Goal: Task Accomplishment & Management: Use online tool/utility

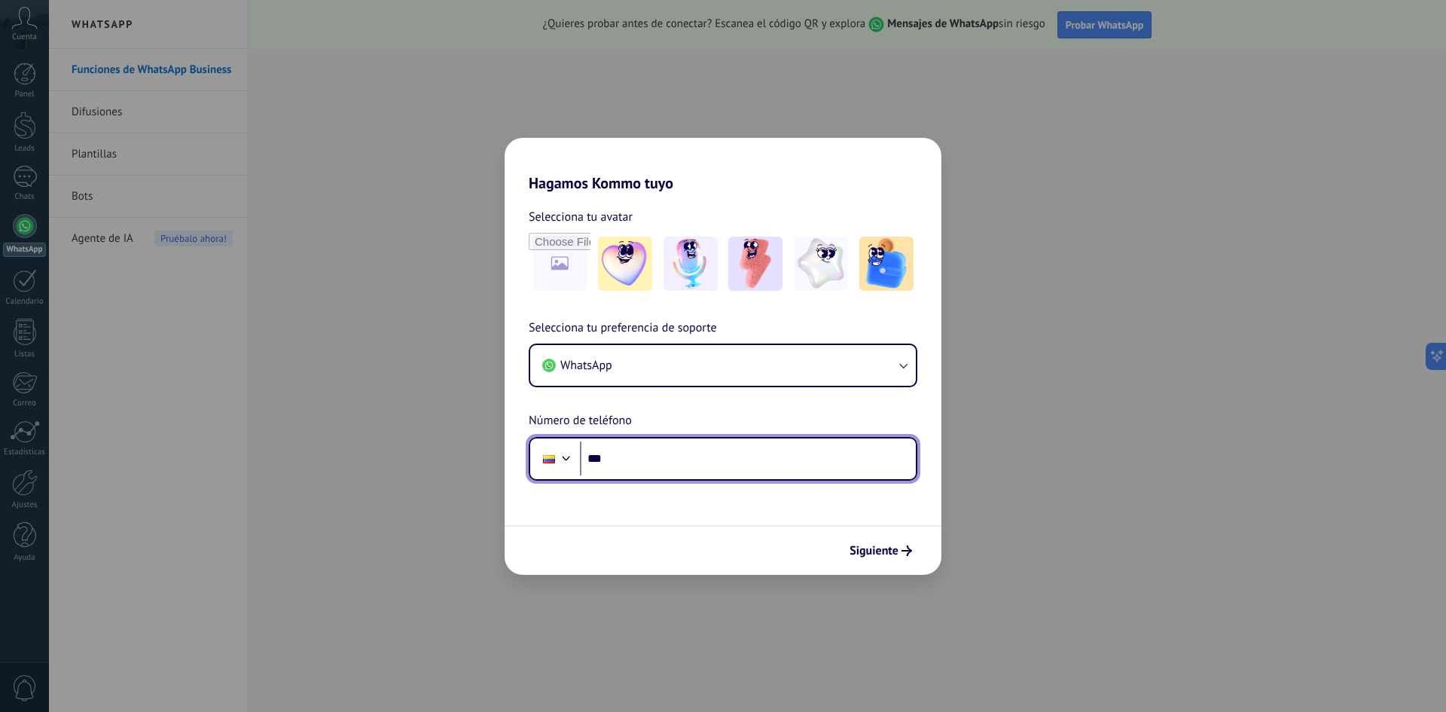
click at [649, 467] on input "***" at bounding box center [748, 458] width 336 height 35
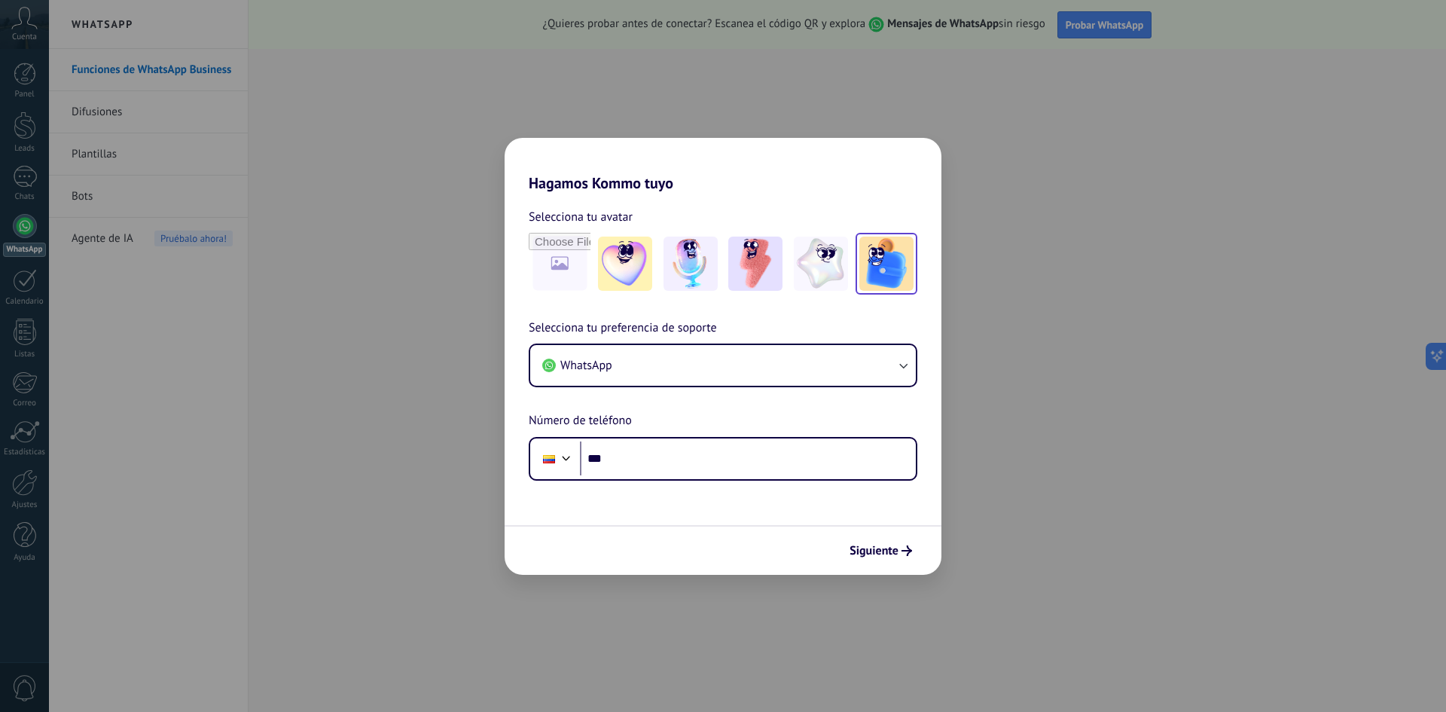
click at [873, 262] on img at bounding box center [886, 264] width 54 height 54
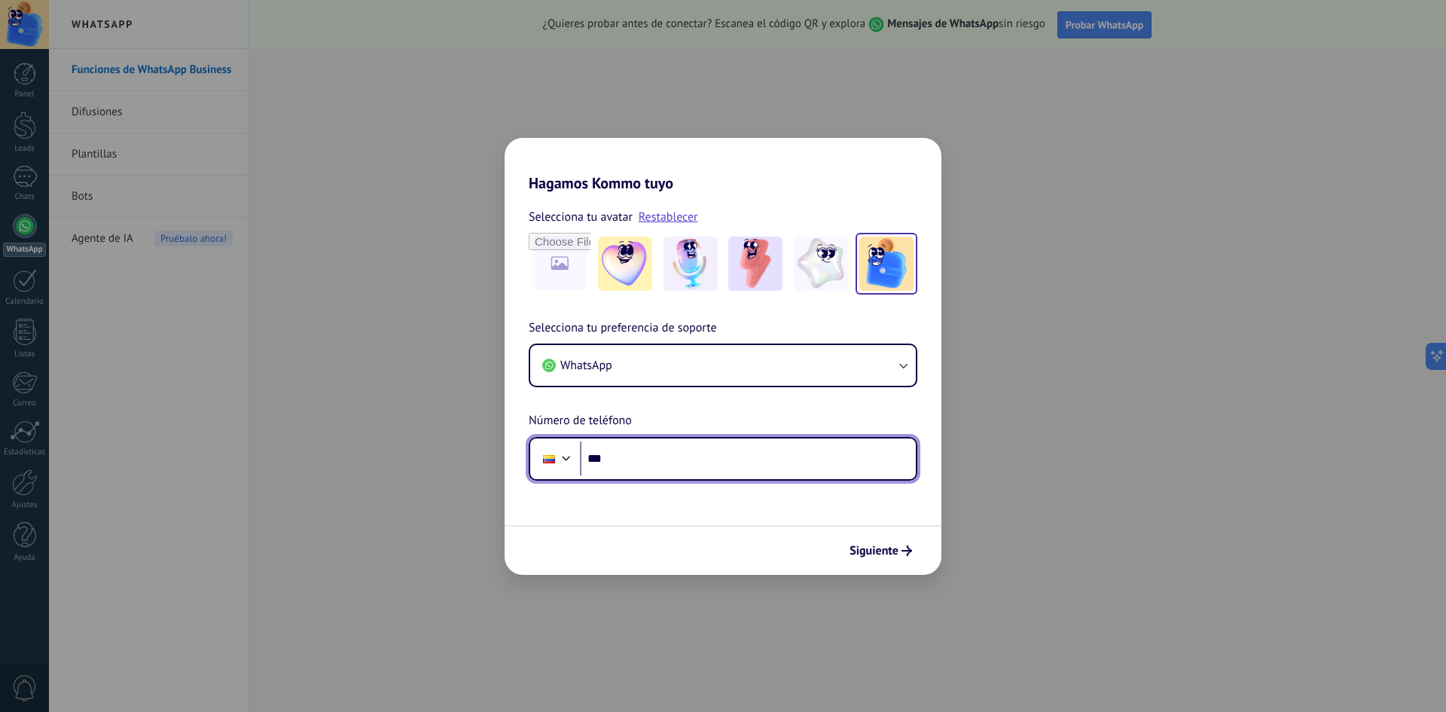
click at [651, 460] on input "***" at bounding box center [748, 458] width 336 height 35
type input "**********"
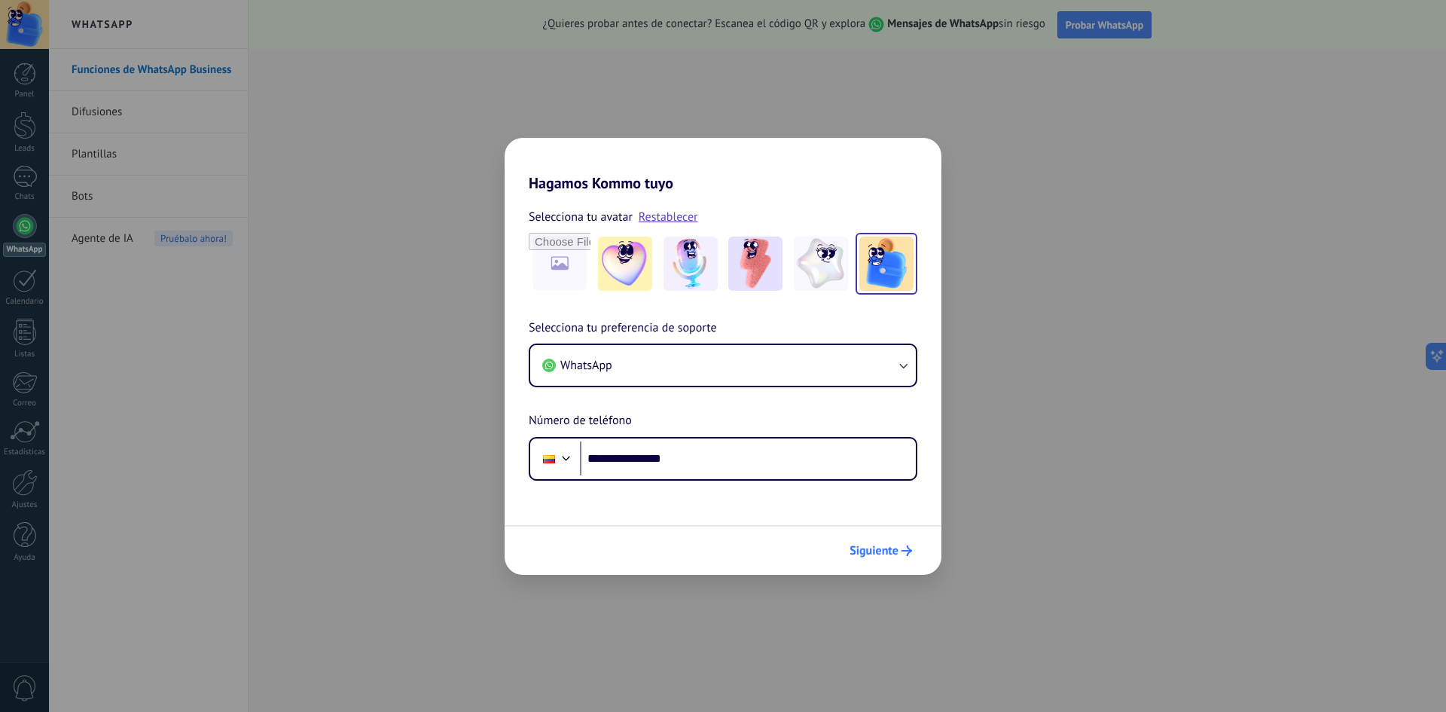
click at [888, 555] on span "Siguiente" at bounding box center [874, 550] width 49 height 11
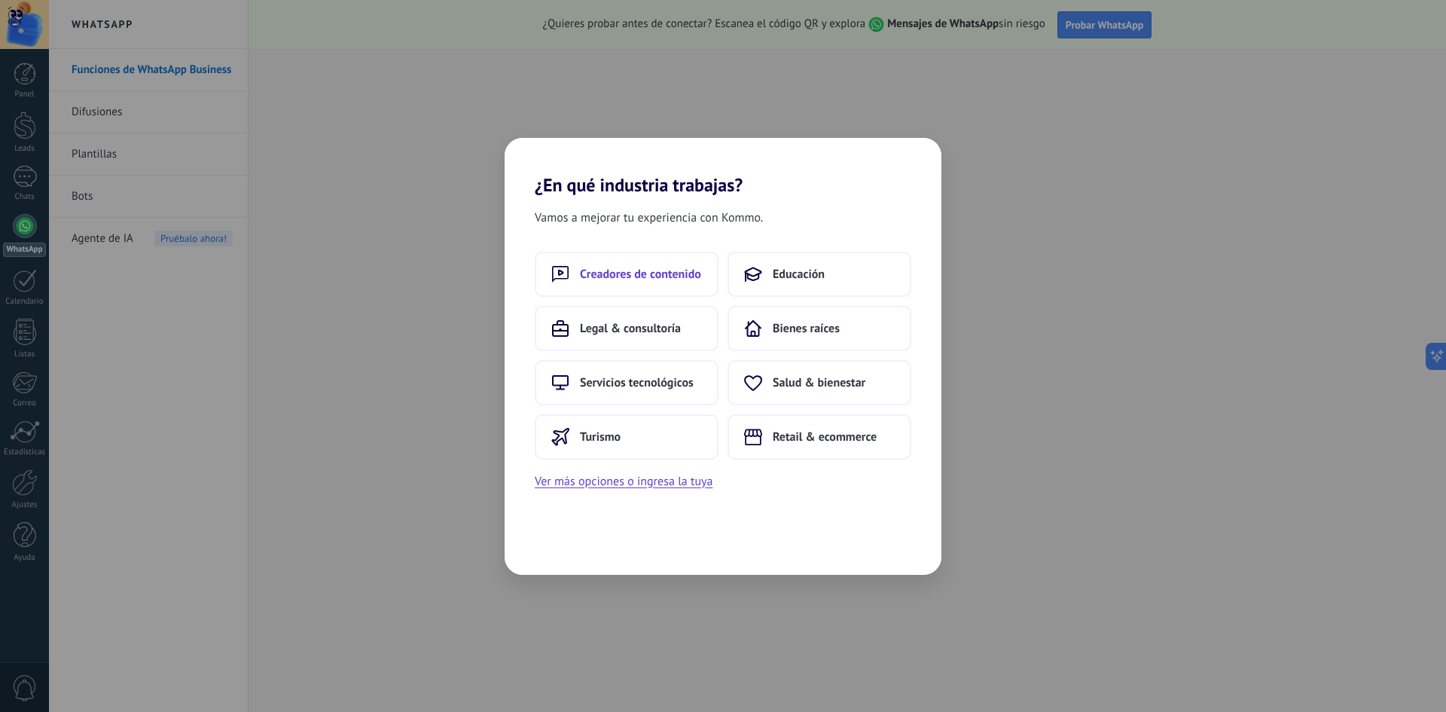
click at [649, 267] on span "Creadores de contenido" at bounding box center [640, 274] width 121 height 15
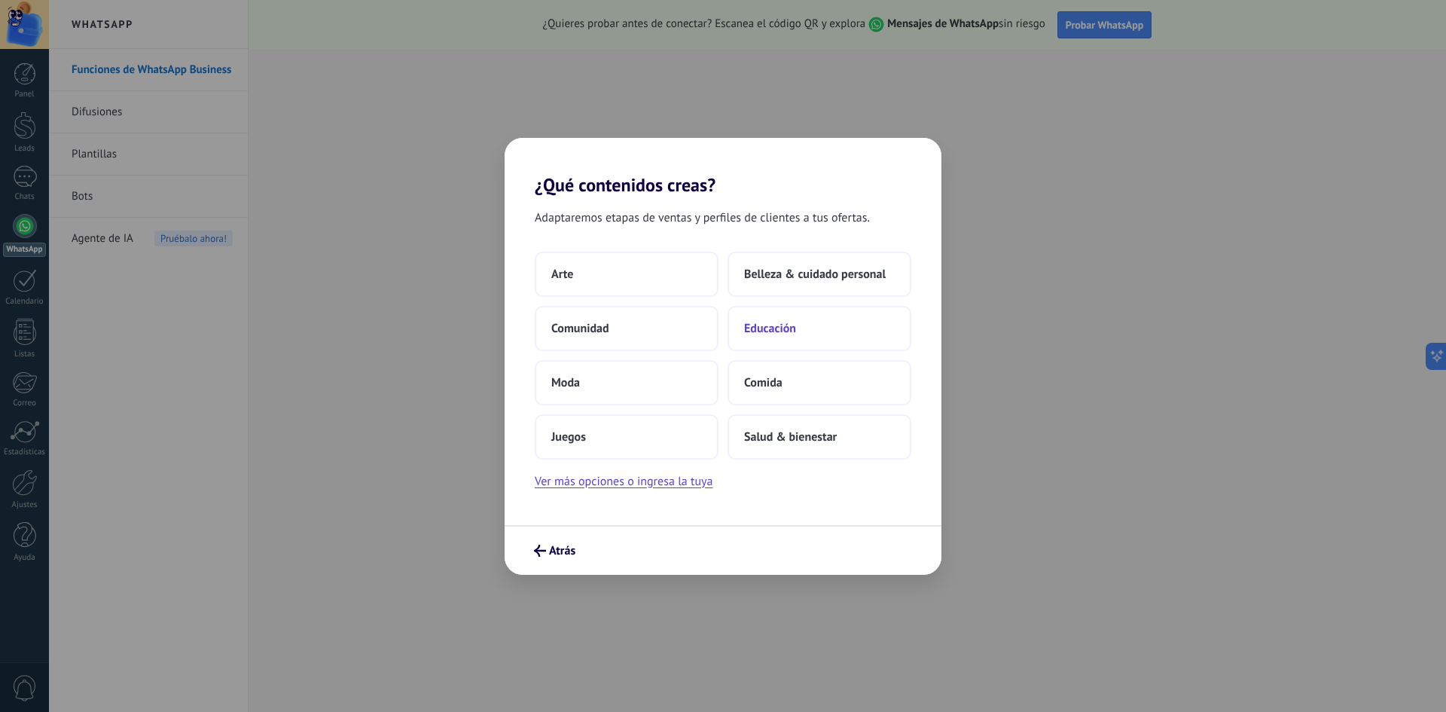
click at [798, 327] on button "Educación" at bounding box center [820, 328] width 184 height 45
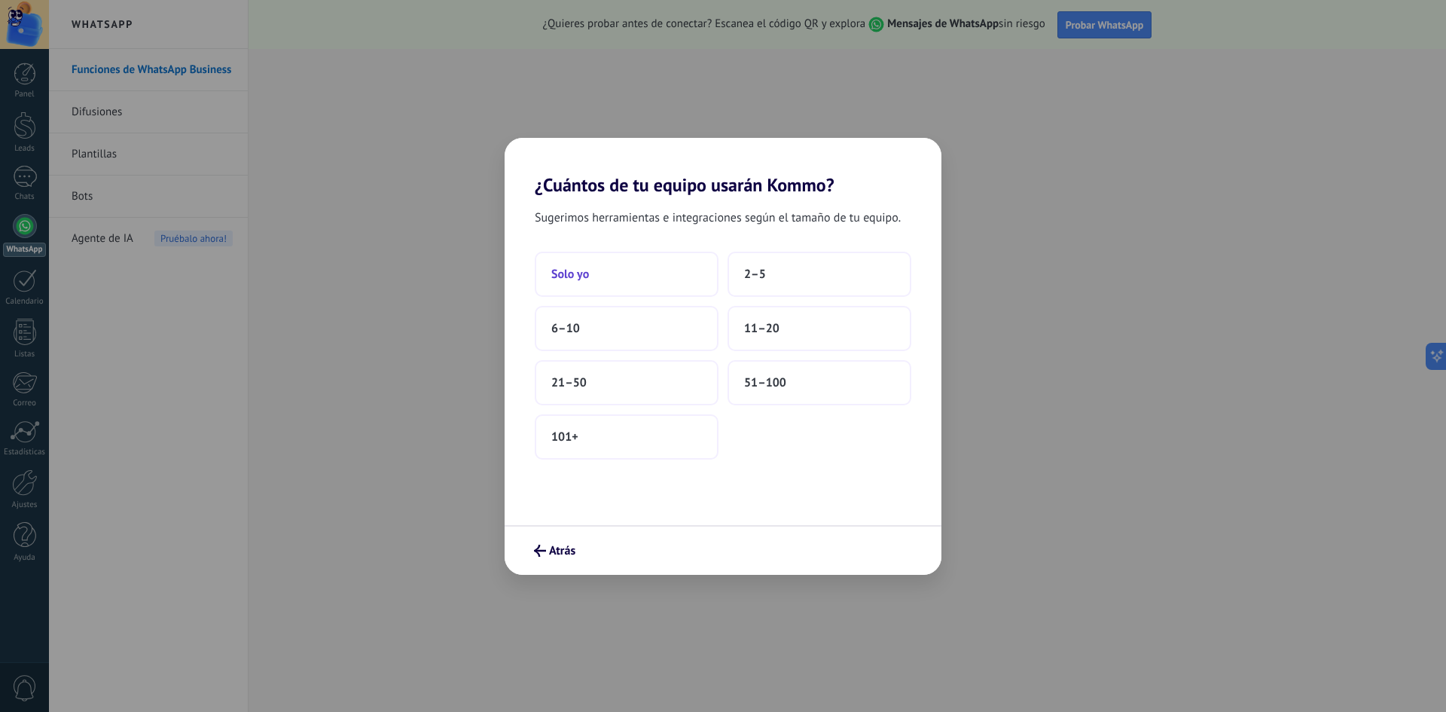
click at [624, 277] on button "Solo yo" at bounding box center [627, 274] width 184 height 45
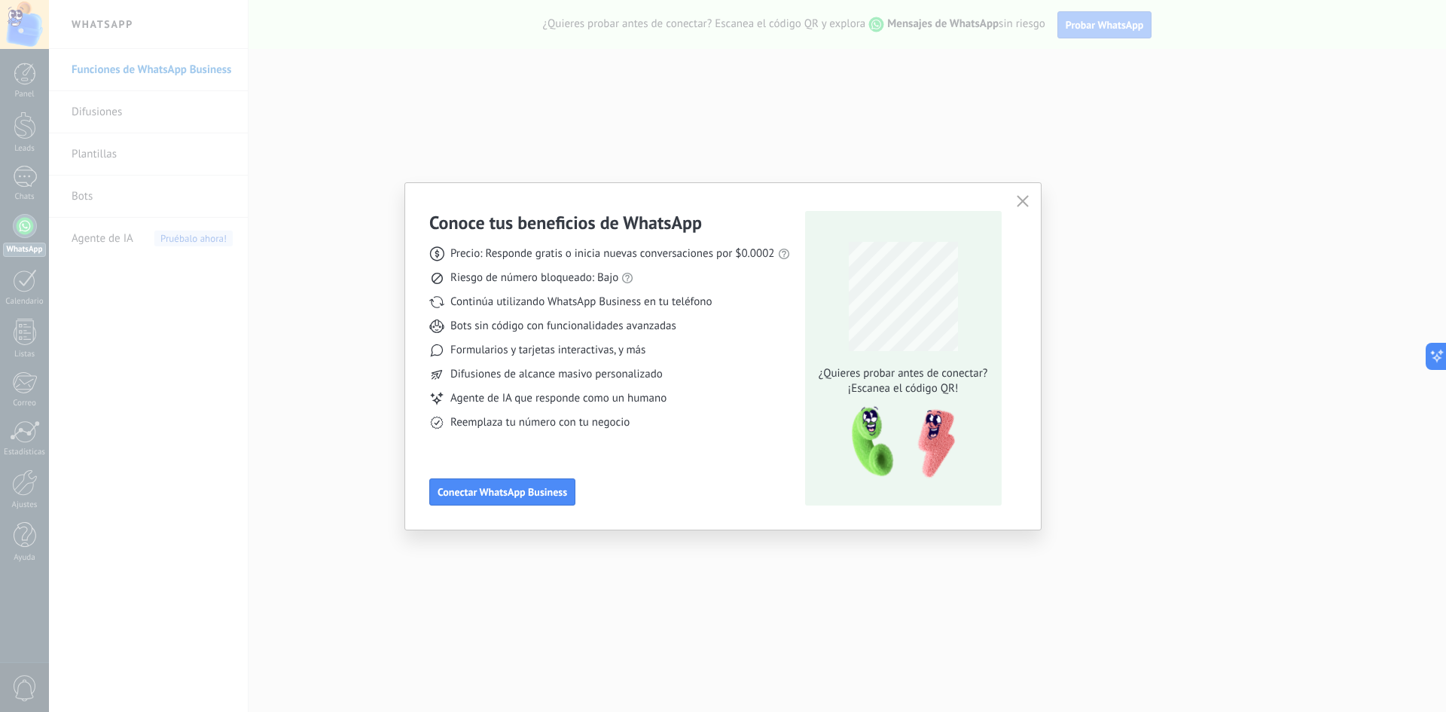
click at [1023, 205] on icon "button" at bounding box center [1023, 201] width 12 height 12
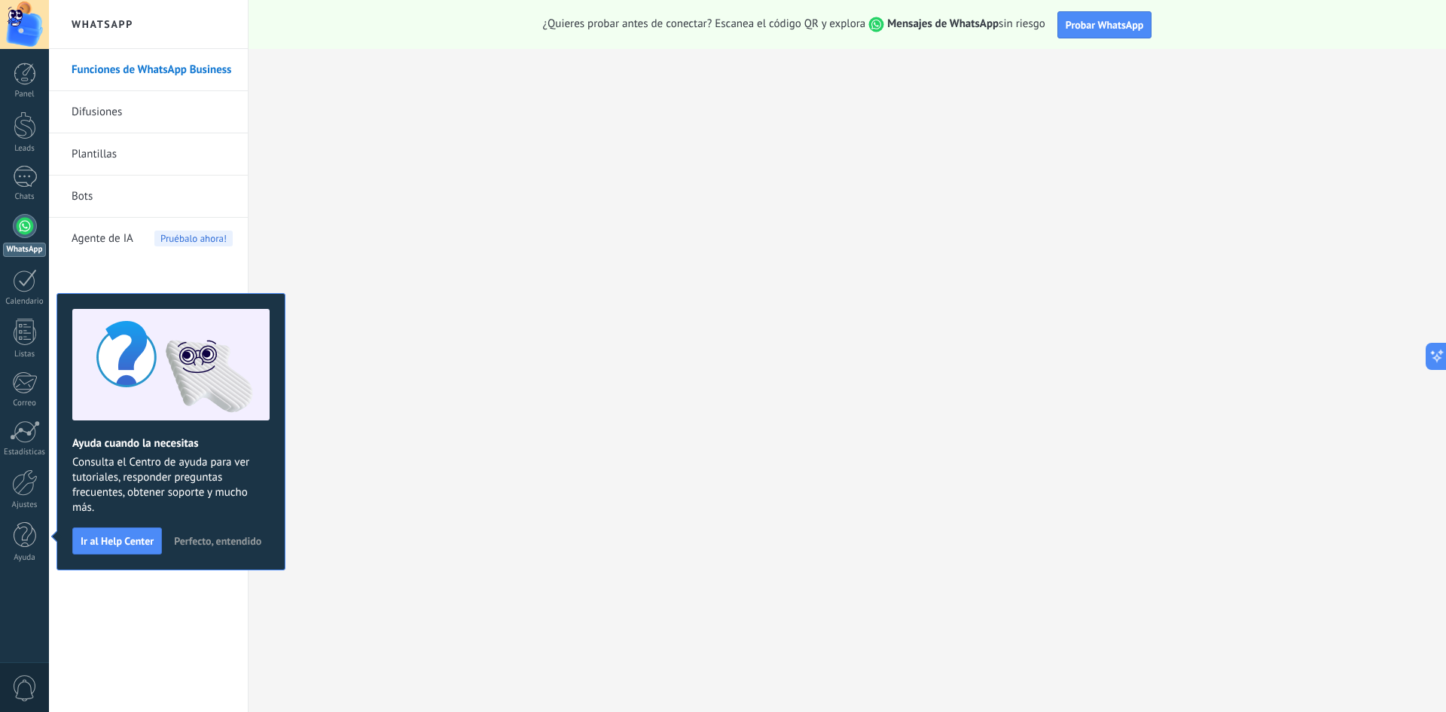
click at [148, 108] on link "Difusiones" at bounding box center [152, 112] width 161 height 42
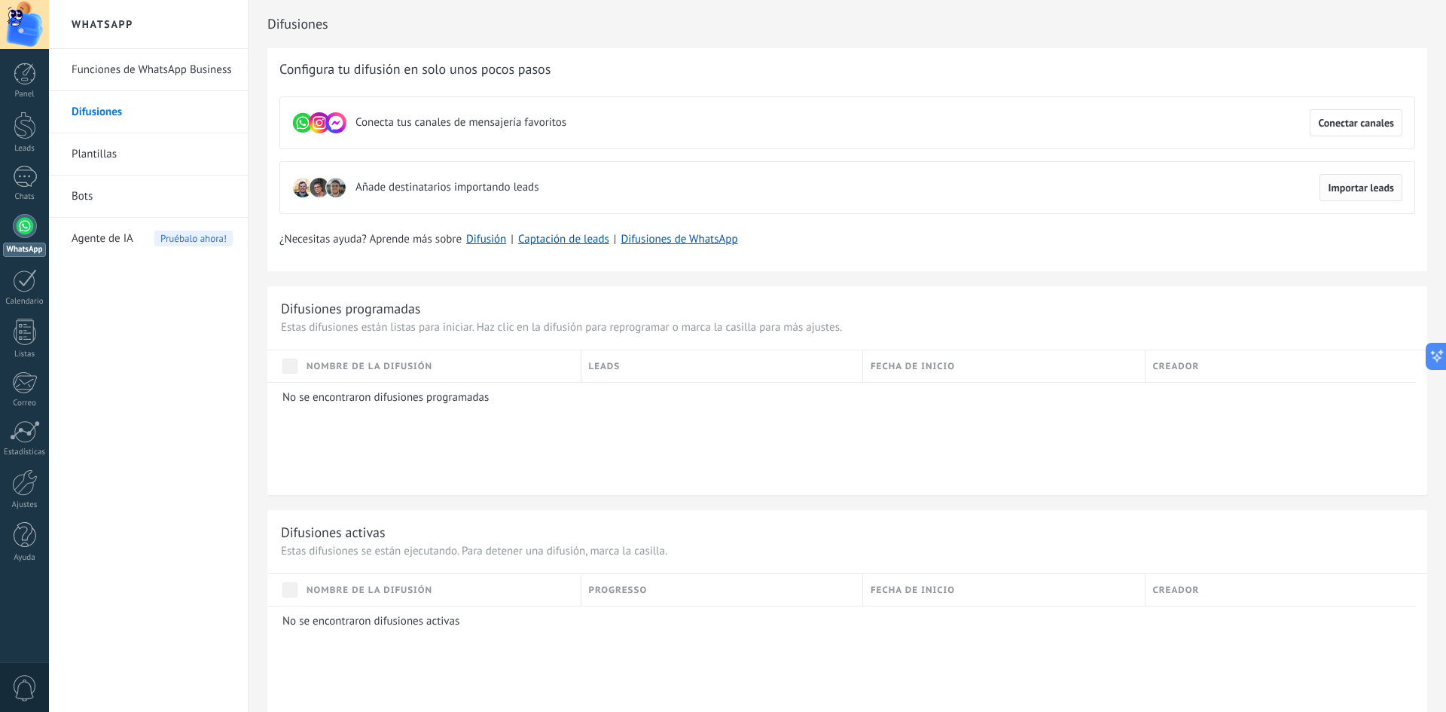
click at [1338, 193] on span "Importar leads" at bounding box center [1361, 187] width 66 height 11
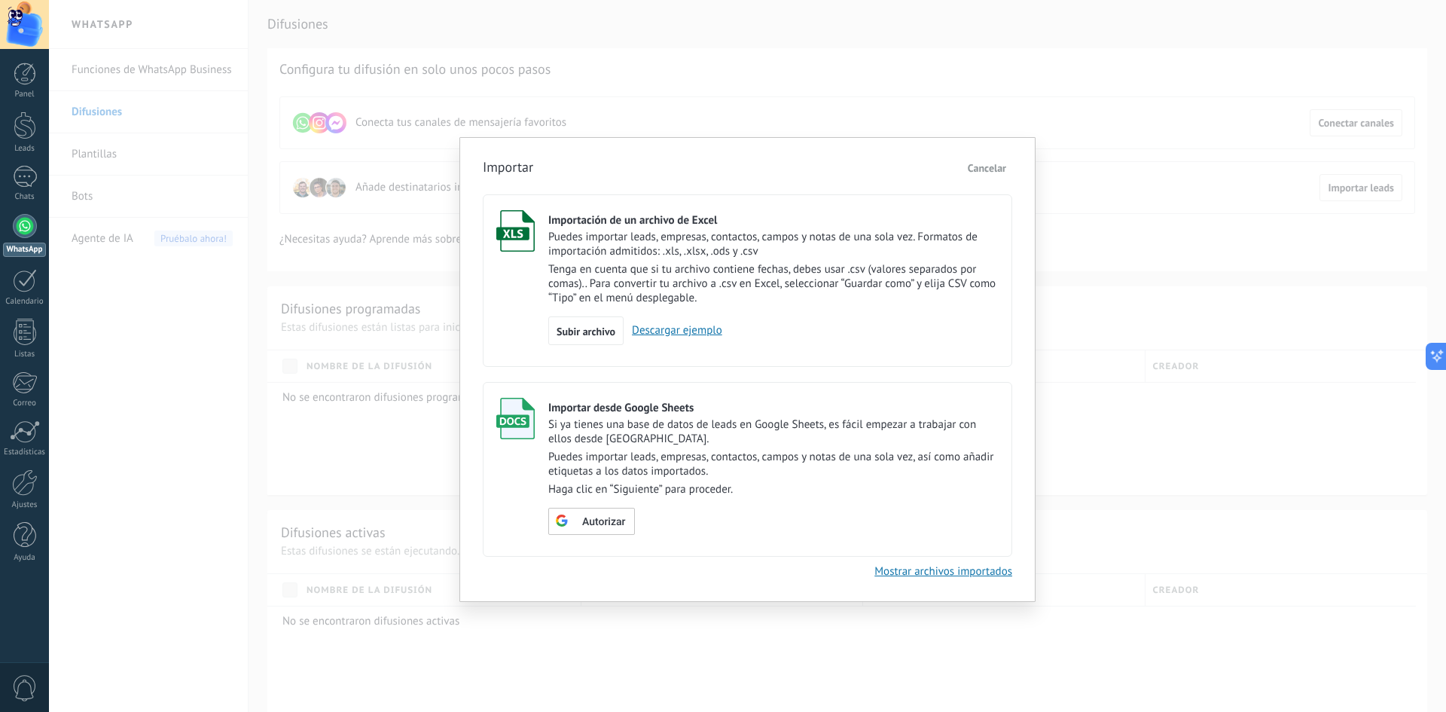
click at [658, 331] on link "Descargar ejemplo" at bounding box center [673, 330] width 99 height 14
click at [993, 172] on span "Cancelar" at bounding box center [987, 168] width 38 height 14
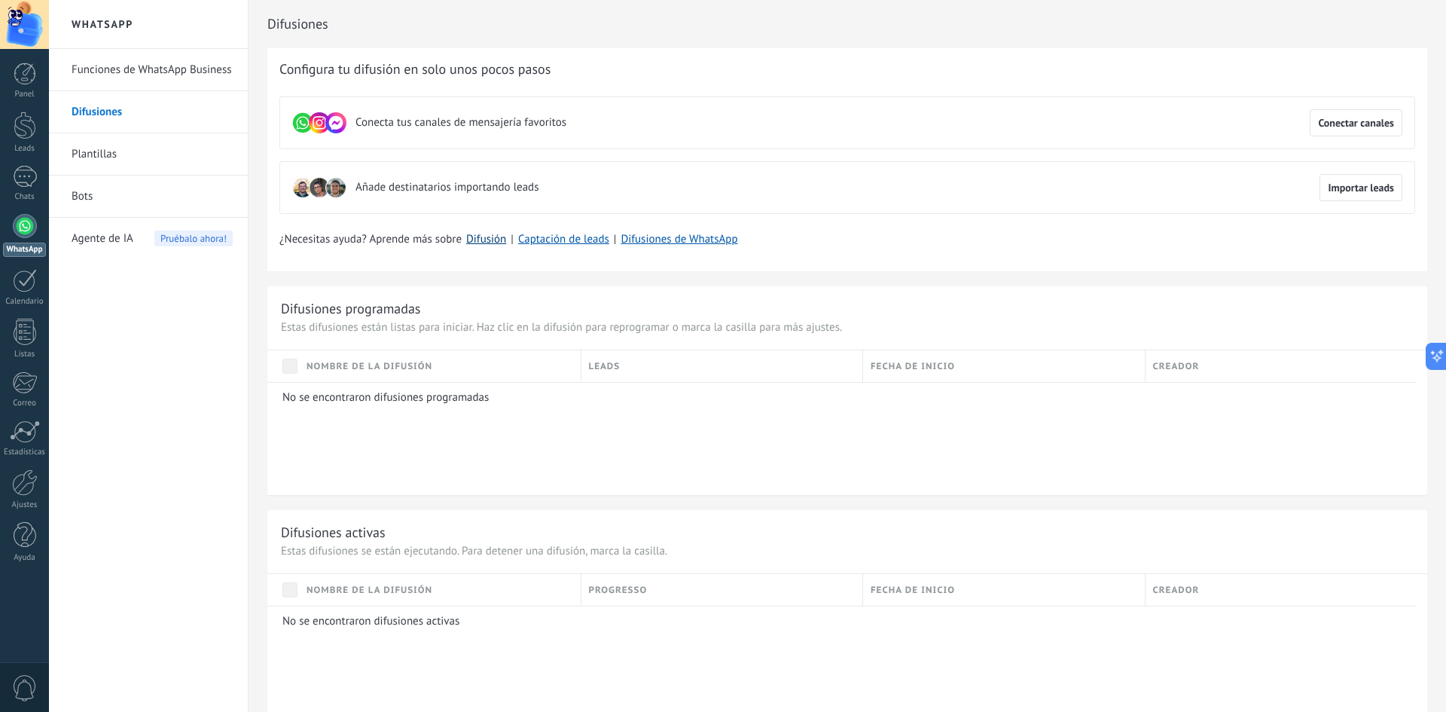
click at [475, 243] on link "Difusión" at bounding box center [486, 239] width 40 height 14
click at [99, 154] on link "Plantillas" at bounding box center [152, 154] width 161 height 42
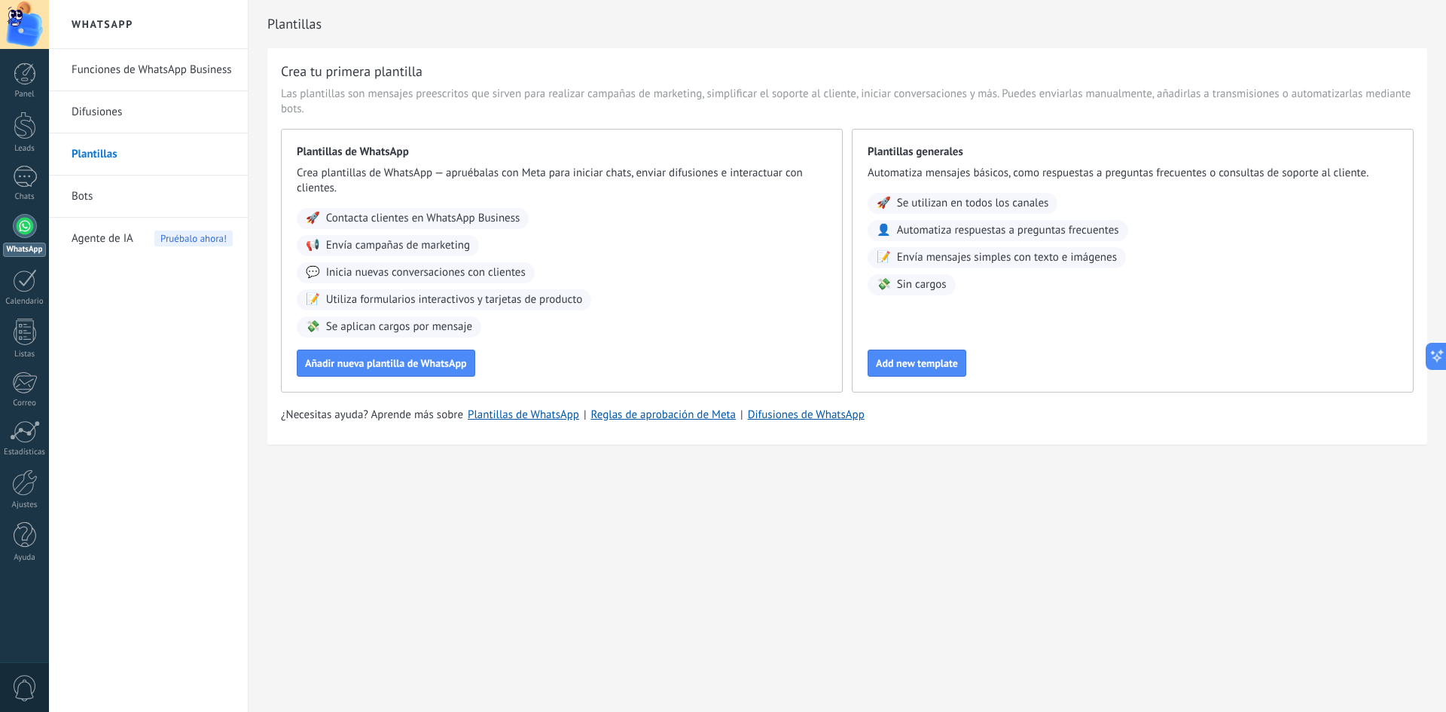
click at [357, 215] on span "Contacta clientes en WhatsApp Business" at bounding box center [423, 218] width 194 height 15
click at [354, 218] on span "Contacta clientes en WhatsApp Business" at bounding box center [423, 218] width 194 height 15
click at [353, 218] on span "Contacta clientes en WhatsApp Business" at bounding box center [423, 218] width 194 height 15
click at [345, 130] on div "Plantillas de WhatsApp Crea plantillas de WhatsApp — apruébalas con Meta para i…" at bounding box center [562, 261] width 562 height 264
click at [343, 141] on div "Plantillas de WhatsApp Crea plantillas de WhatsApp — apruébalas con Meta para i…" at bounding box center [562, 261] width 562 height 264
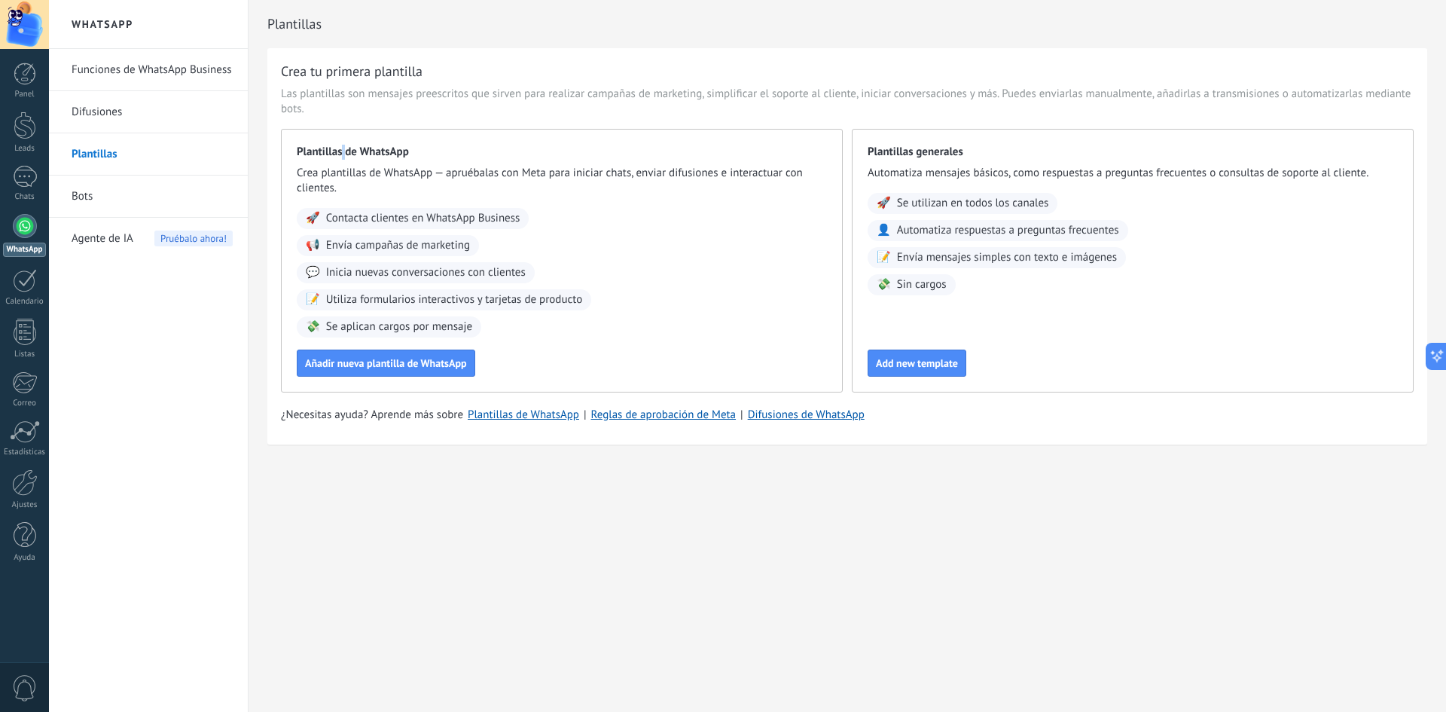
click at [343, 141] on div "Plantillas de WhatsApp Crea plantillas de WhatsApp — apruébalas con Meta para i…" at bounding box center [562, 261] width 562 height 264
click at [368, 221] on span "Contacta clientes en WhatsApp Business" at bounding box center [423, 218] width 194 height 15
click at [991, 528] on div "WhatsApp Funciones de WhatsApp Business Difusiones Plantillas Bots Agente de IA…" at bounding box center [747, 356] width 1397 height 712
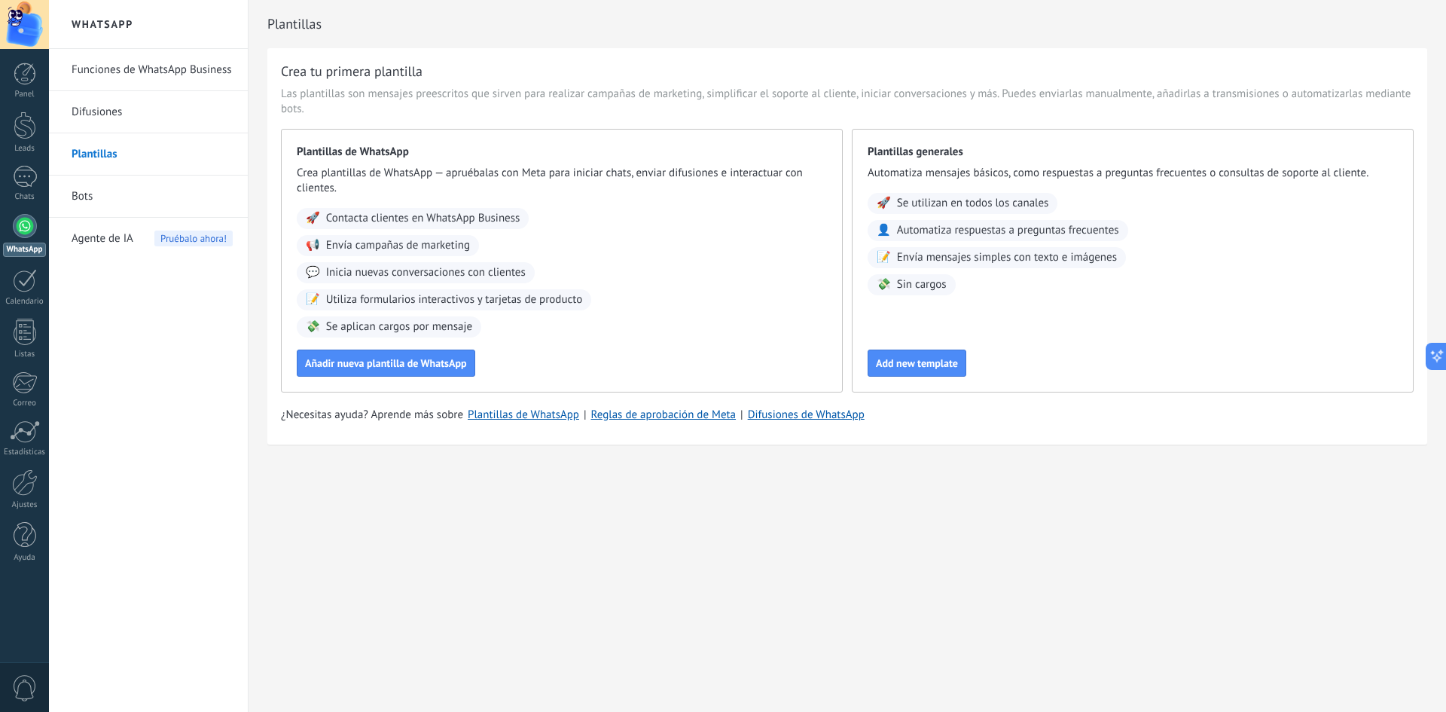
drag, startPoint x: 398, startPoint y: 369, endPoint x: 644, endPoint y: 315, distance: 251.5
click at [644, 315] on div "Plantillas de WhatsApp Crea plantillas de WhatsApp — apruébalas con Meta para i…" at bounding box center [562, 261] width 562 height 264
click at [419, 359] on span "Añadir nueva plantilla de WhatsApp" at bounding box center [386, 363] width 162 height 11
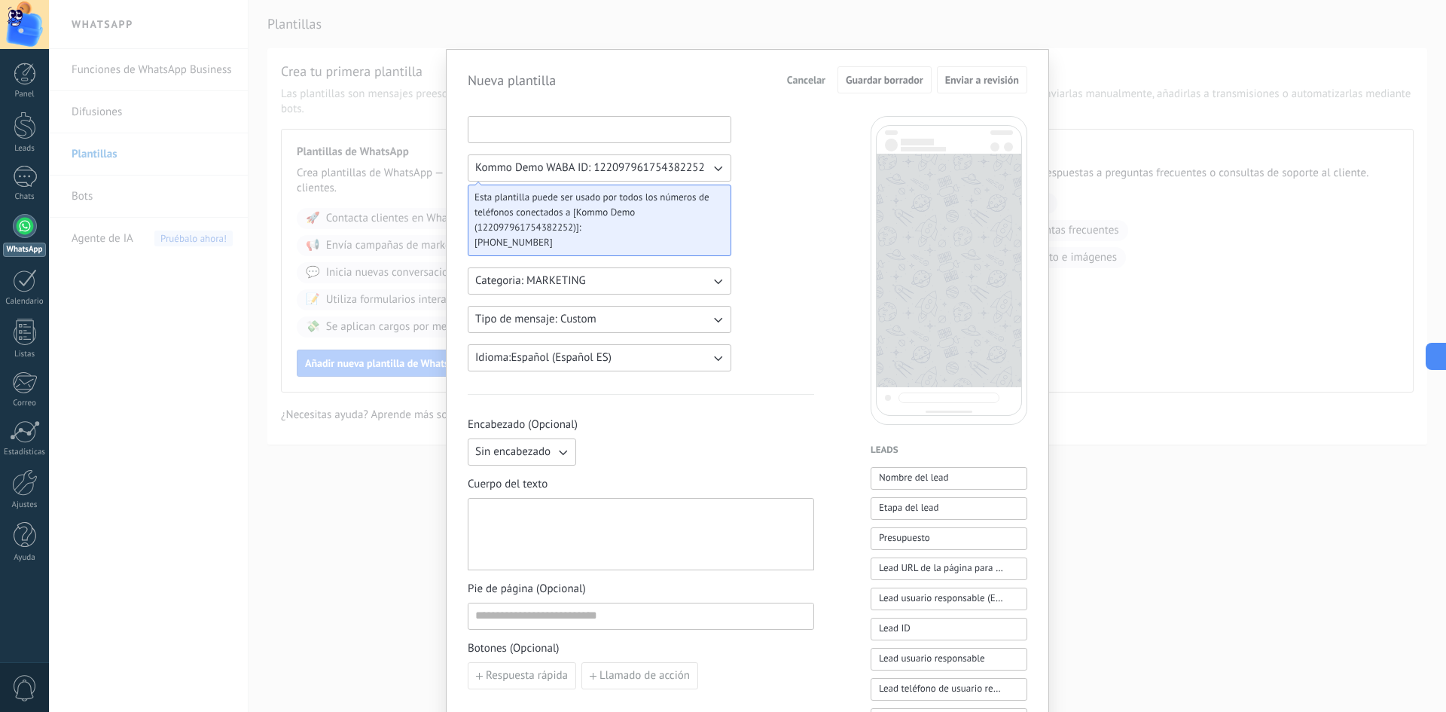
click at [547, 133] on input at bounding box center [599, 129] width 262 height 24
type input "******"
click at [557, 328] on button "Tipo de mensaje: Custom" at bounding box center [600, 319] width 264 height 27
click at [557, 328] on li "Custom" at bounding box center [595, 320] width 272 height 26
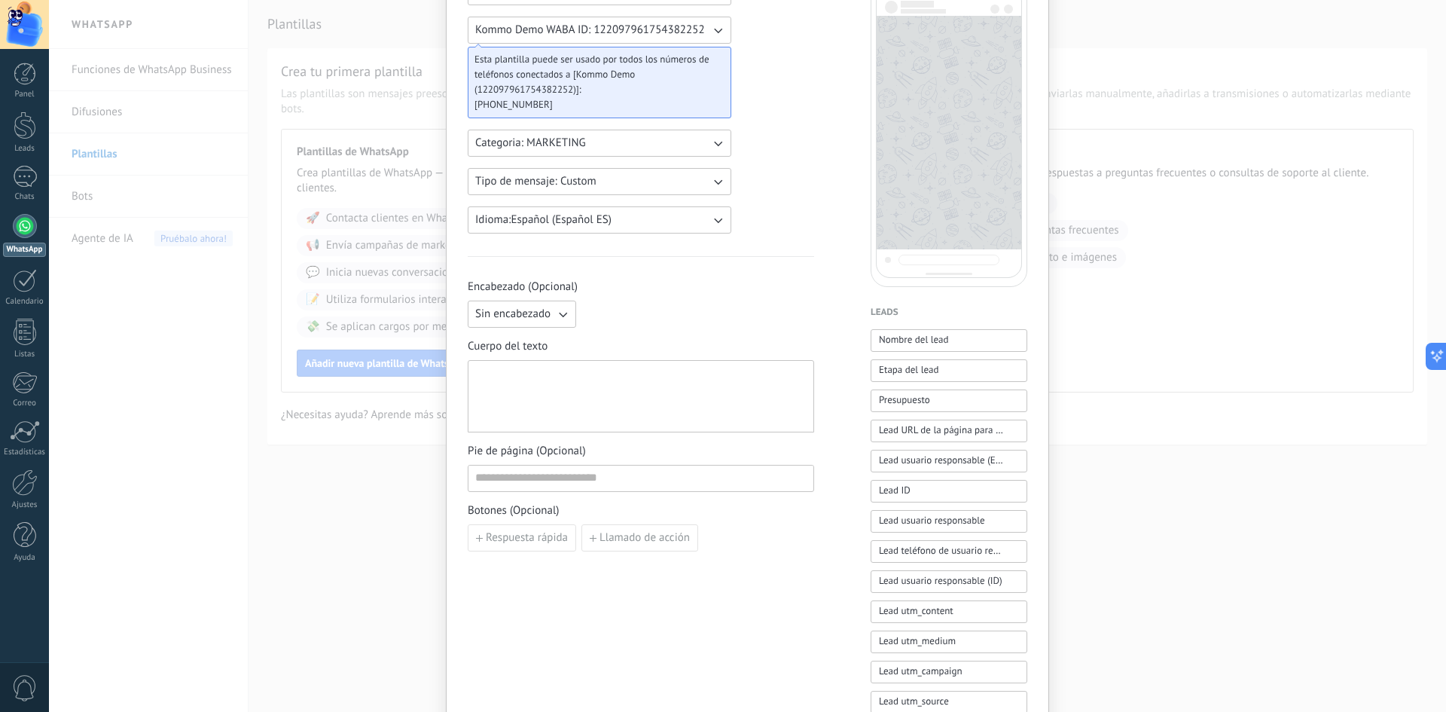
scroll to position [151, 0]
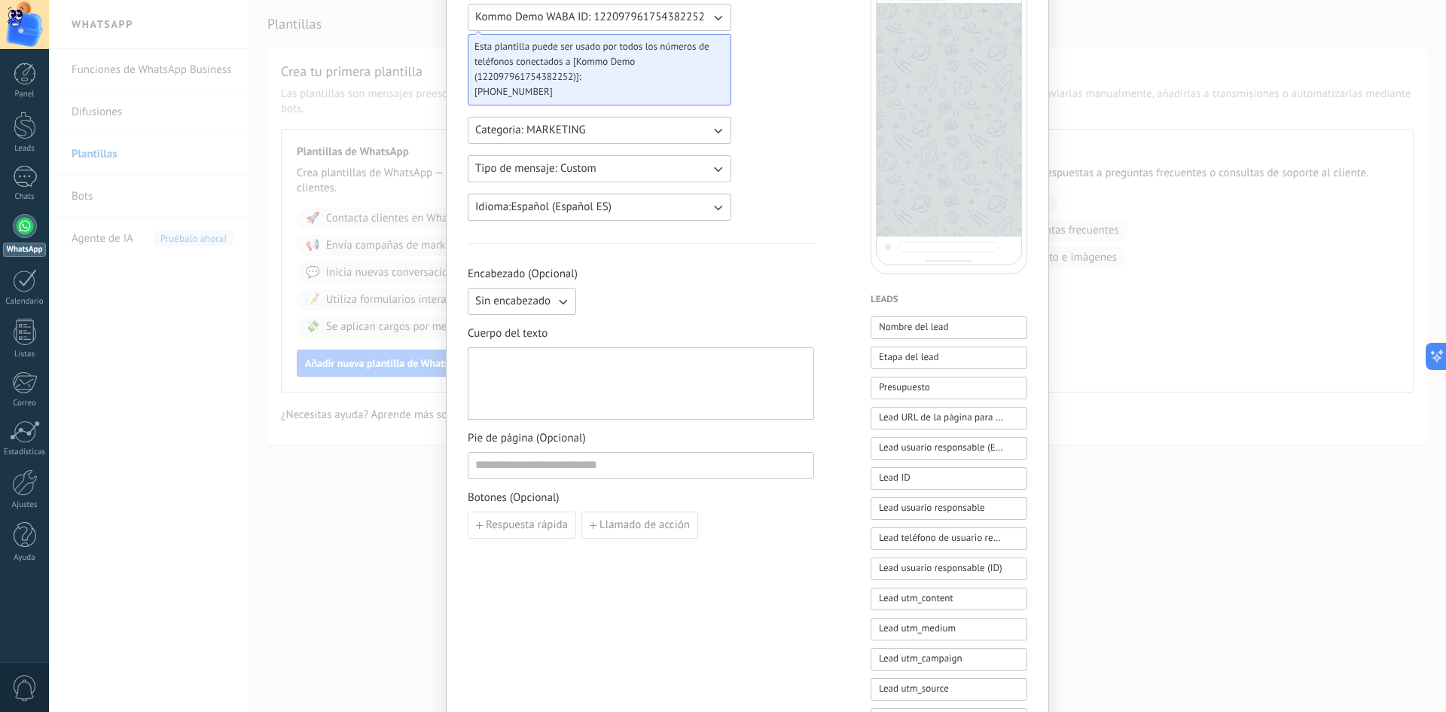
click at [559, 305] on icon "button" at bounding box center [562, 301] width 15 height 15
click at [559, 305] on li "Sin encabezado" at bounding box center [517, 301] width 117 height 26
click at [559, 305] on icon "button" at bounding box center [562, 301] width 15 height 15
click at [525, 349] on span "Imagen o archivo" at bounding box center [517, 352] width 84 height 15
click at [619, 299] on label "Imagen o archivo" at bounding box center [655, 301] width 147 height 27
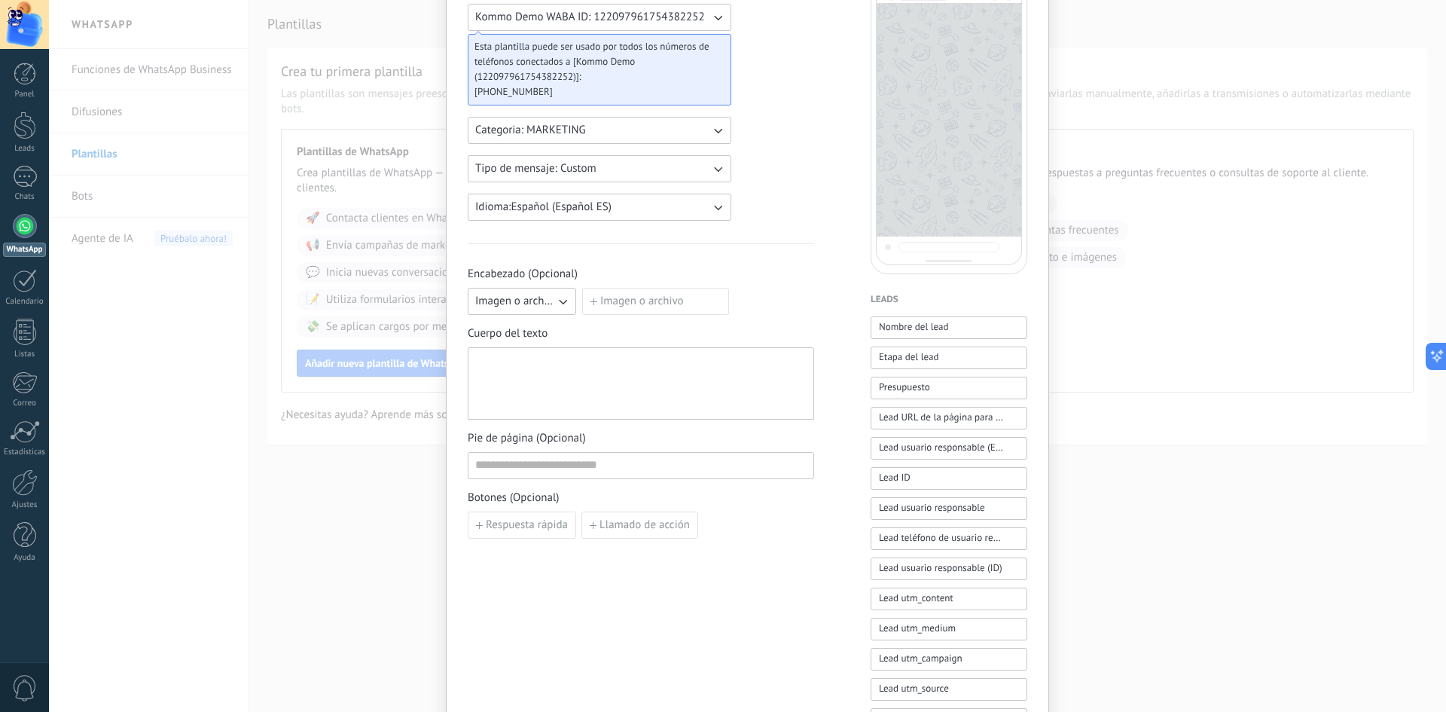
click at [582, 288] on input "Imagen o archivo" at bounding box center [582, 288] width 0 height 0
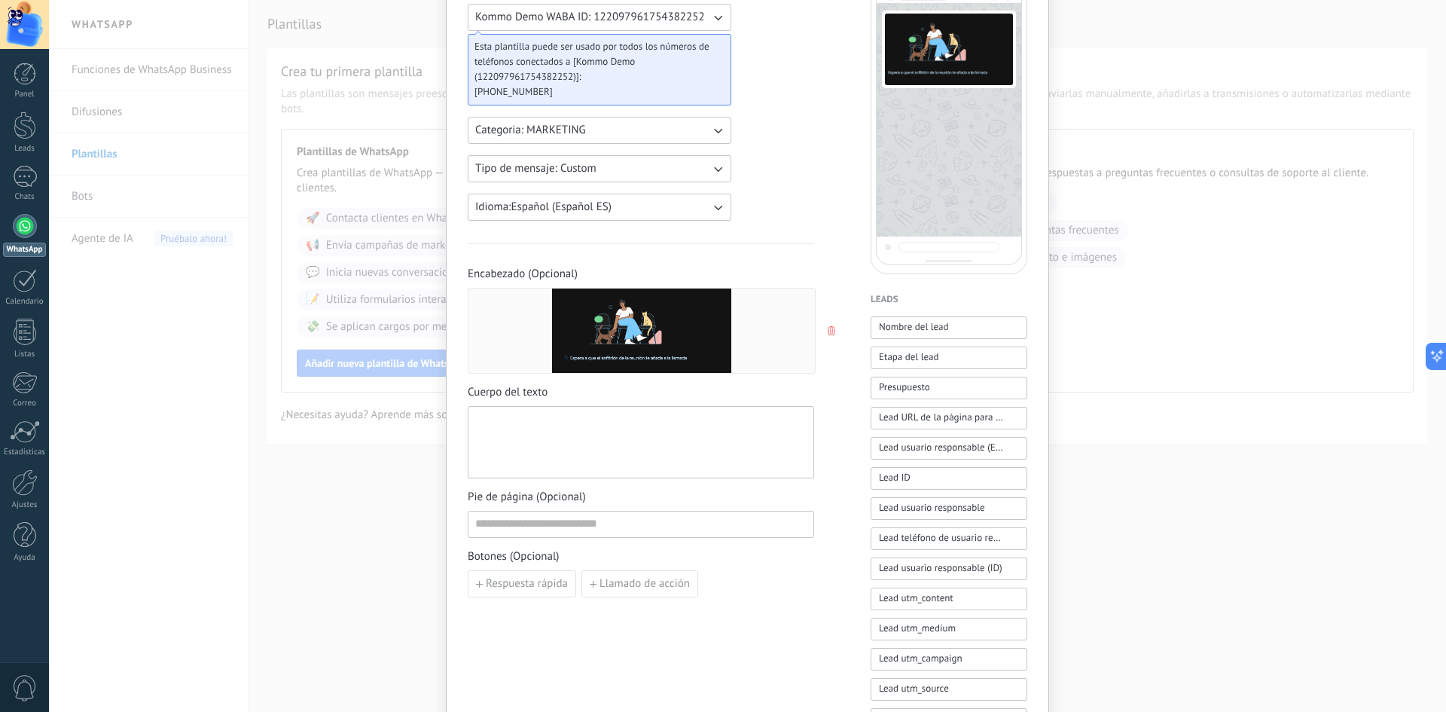
click at [527, 434] on div at bounding box center [640, 443] width 331 height 60
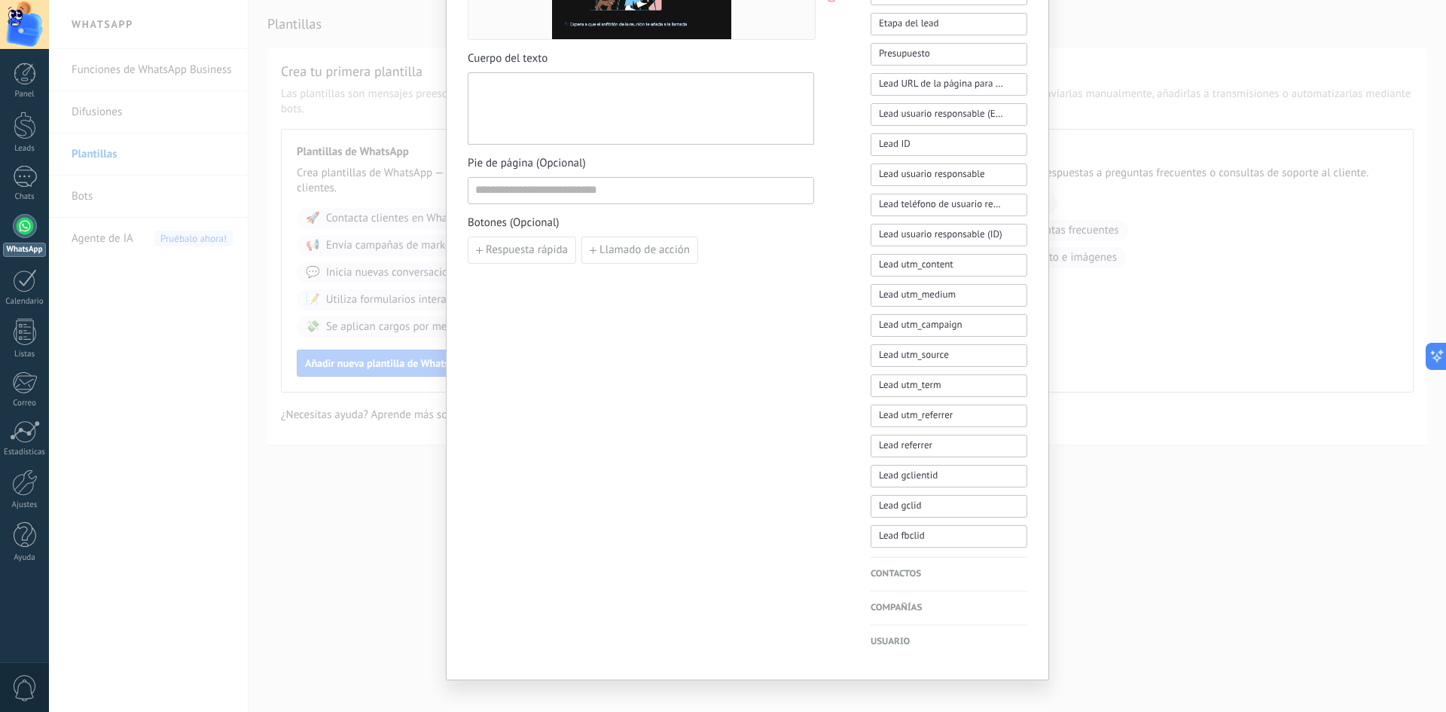
scroll to position [502, 0]
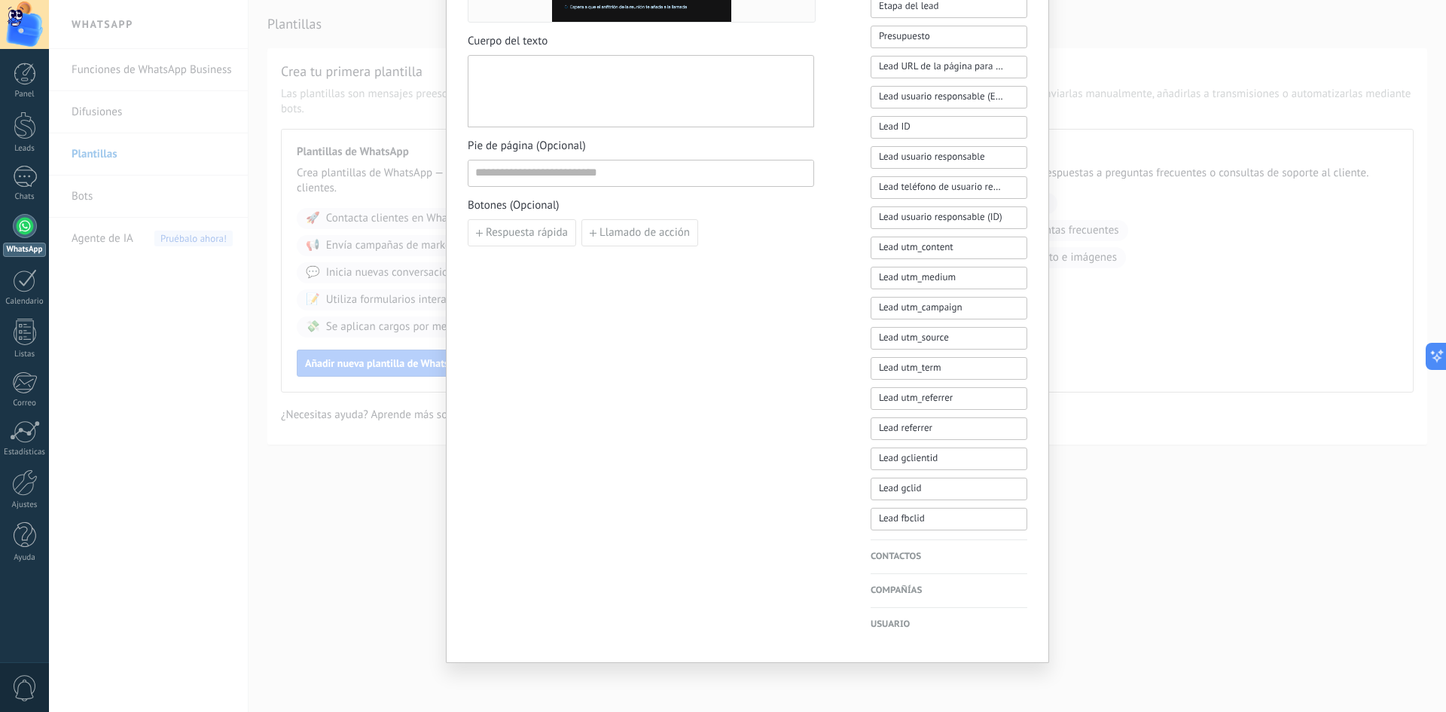
click at [242, 496] on div "Prueba Cancelar Guardar borrador Enviar a revisión ****** Kommo Demo WABA ID: 1…" at bounding box center [747, 356] width 1397 height 712
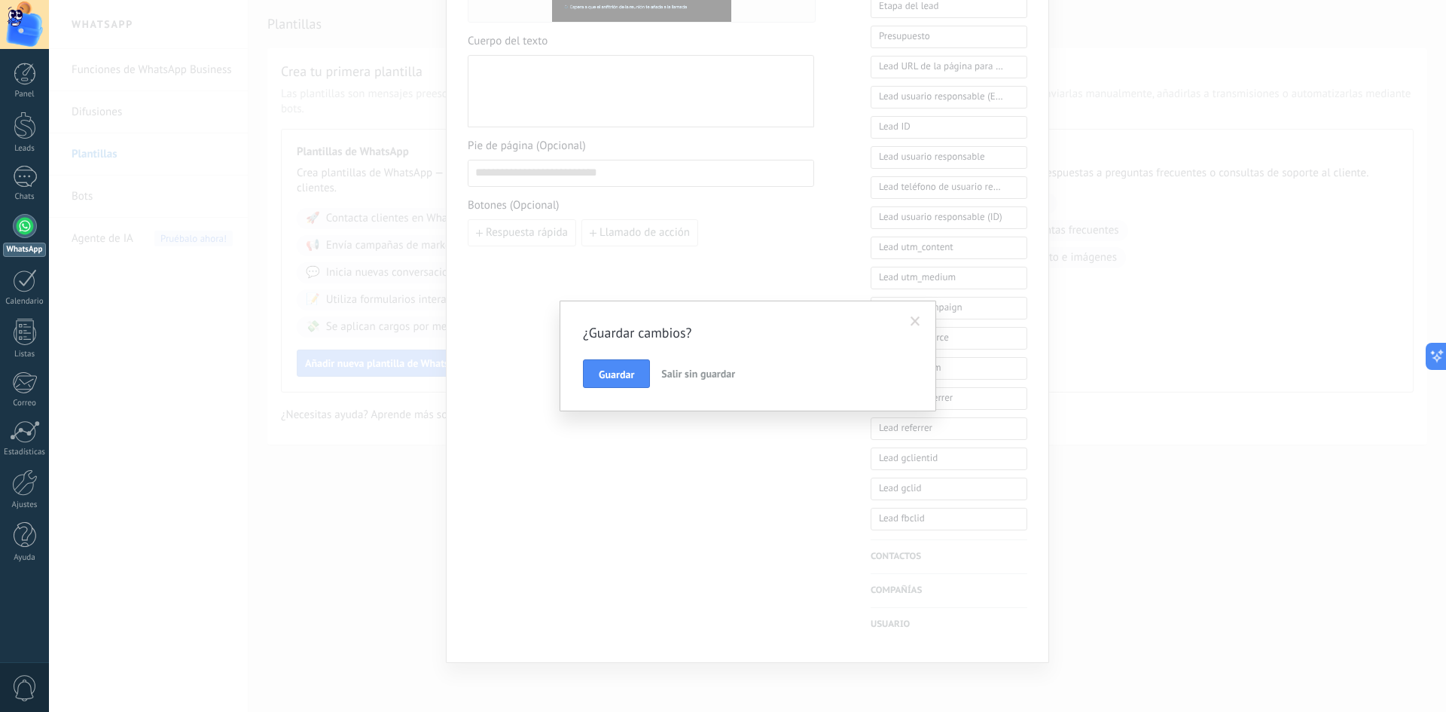
click at [386, 479] on div "¿Guardar cambios? Guardar Salir sin guardar" at bounding box center [747, 356] width 1397 height 712
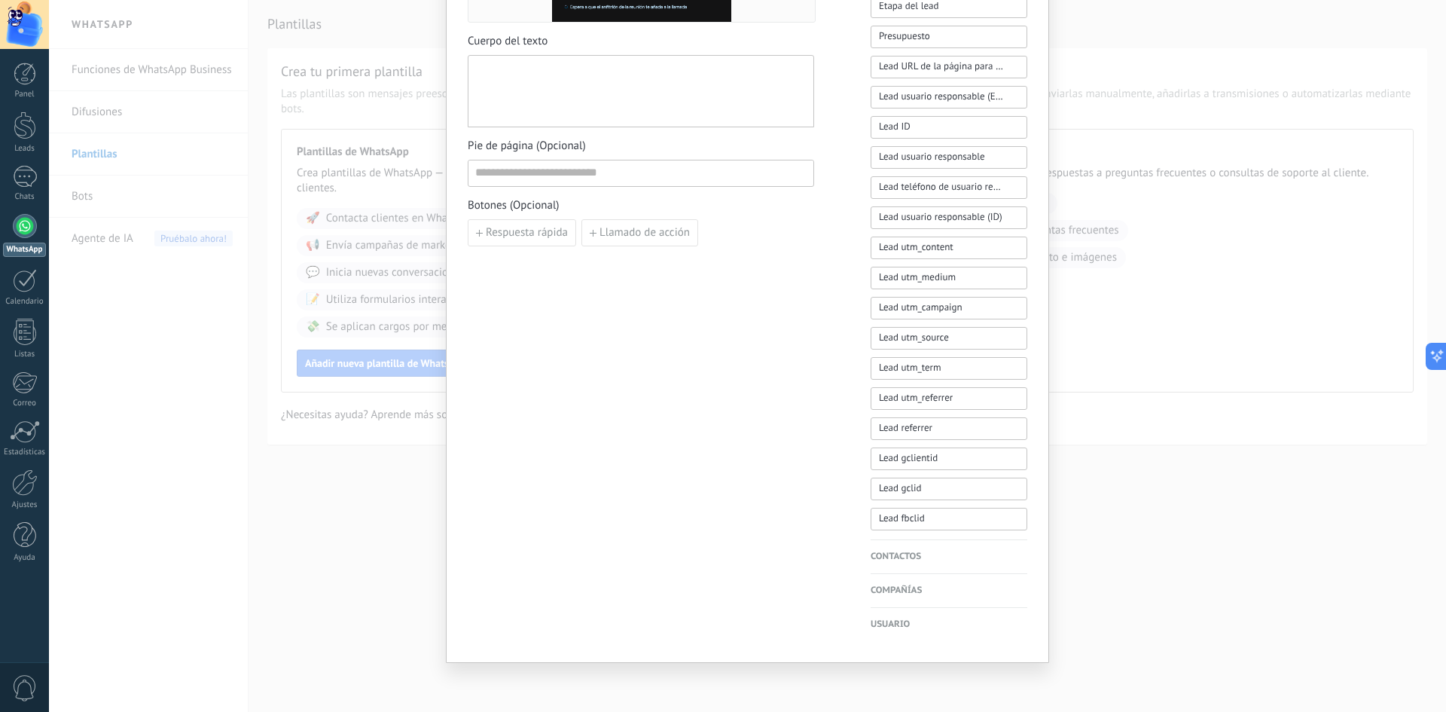
click at [334, 479] on div "Prueba Cancelar Guardar borrador Enviar a revisión ****** Kommo Demo WABA ID: 1…" at bounding box center [747, 356] width 1397 height 712
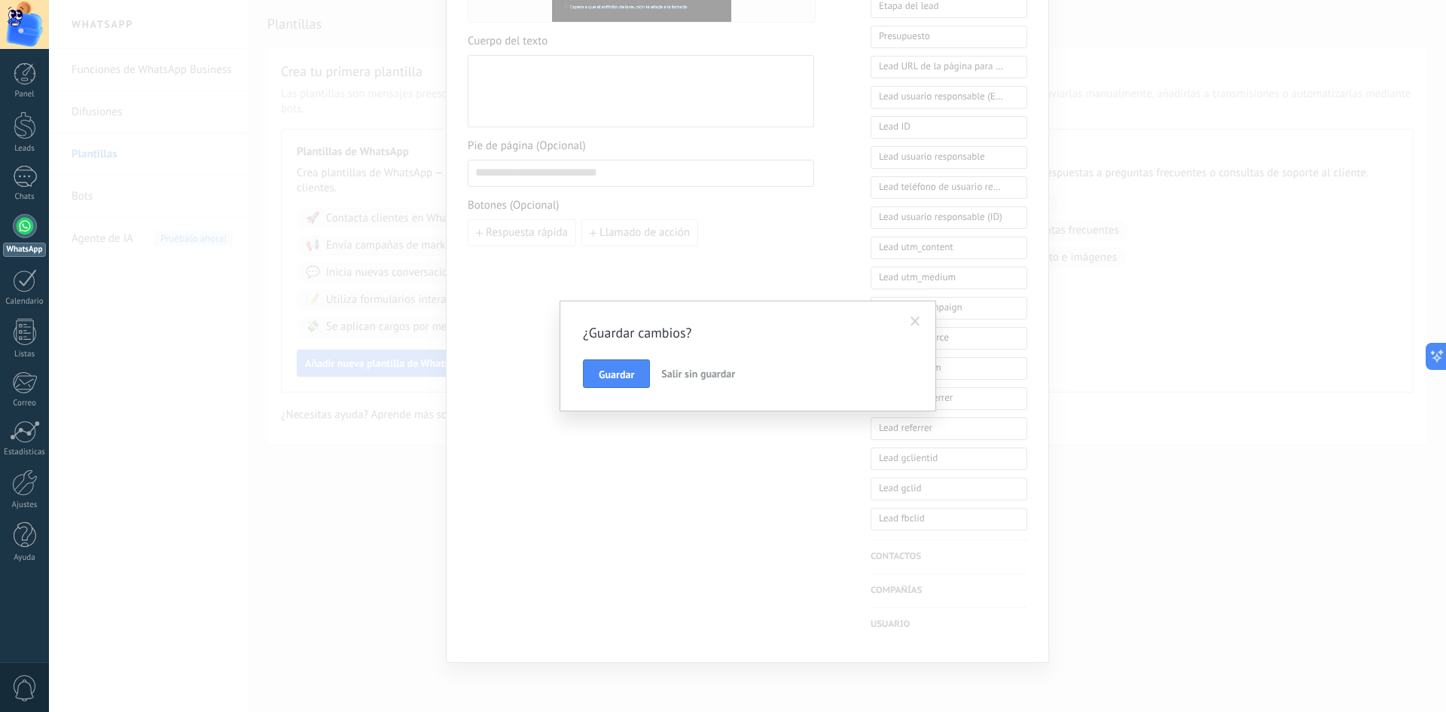
click at [686, 373] on span "Salir sin guardar" at bounding box center [698, 374] width 74 height 14
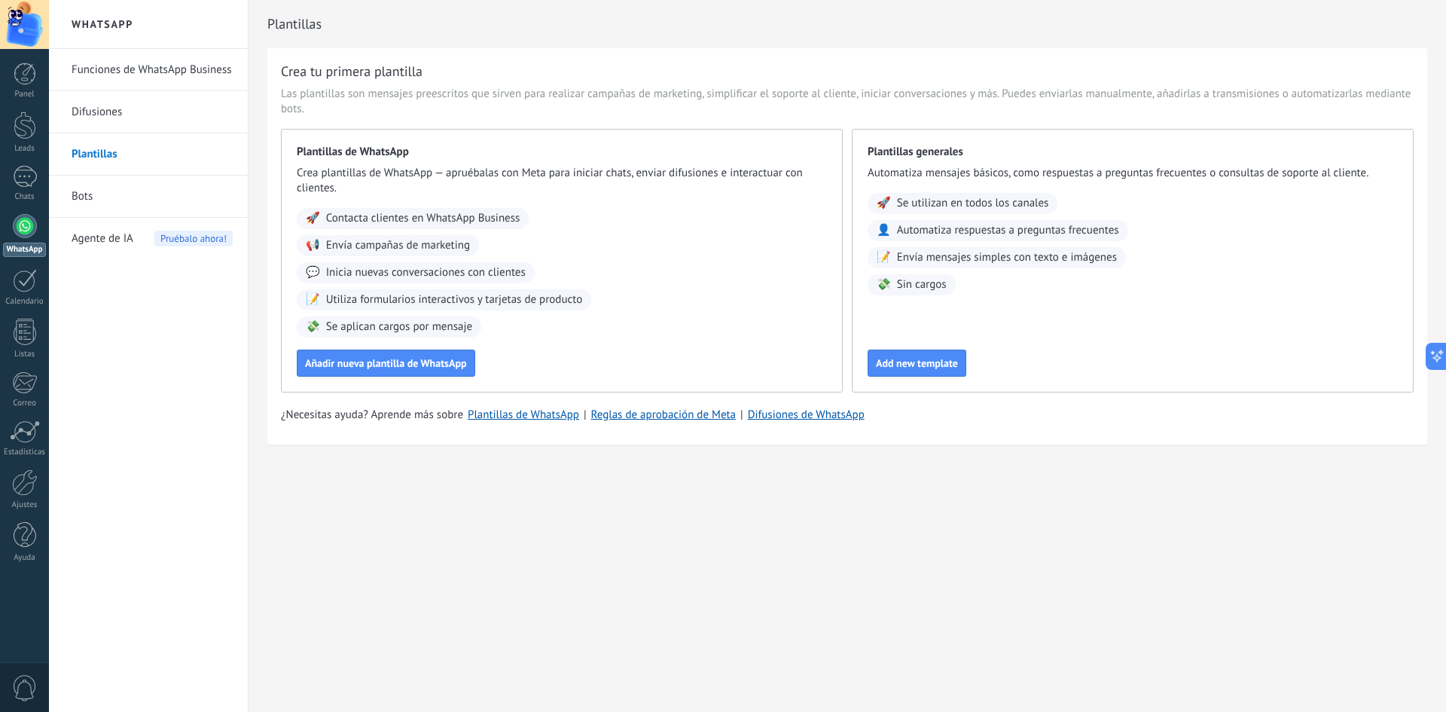
click at [93, 112] on link "Difusiones" at bounding box center [152, 112] width 161 height 42
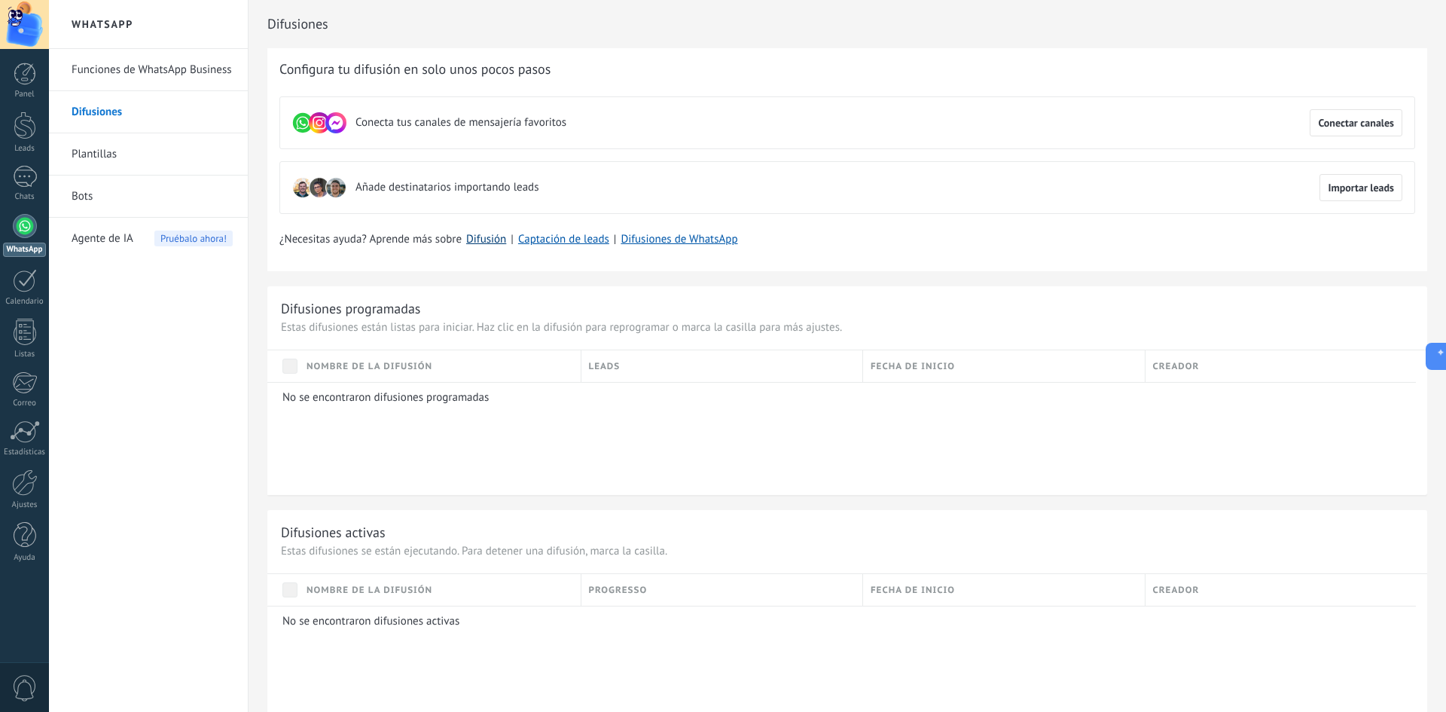
click at [492, 241] on link "Difusión" at bounding box center [486, 239] width 40 height 14
click at [88, 204] on link "Bots" at bounding box center [152, 196] width 161 height 42
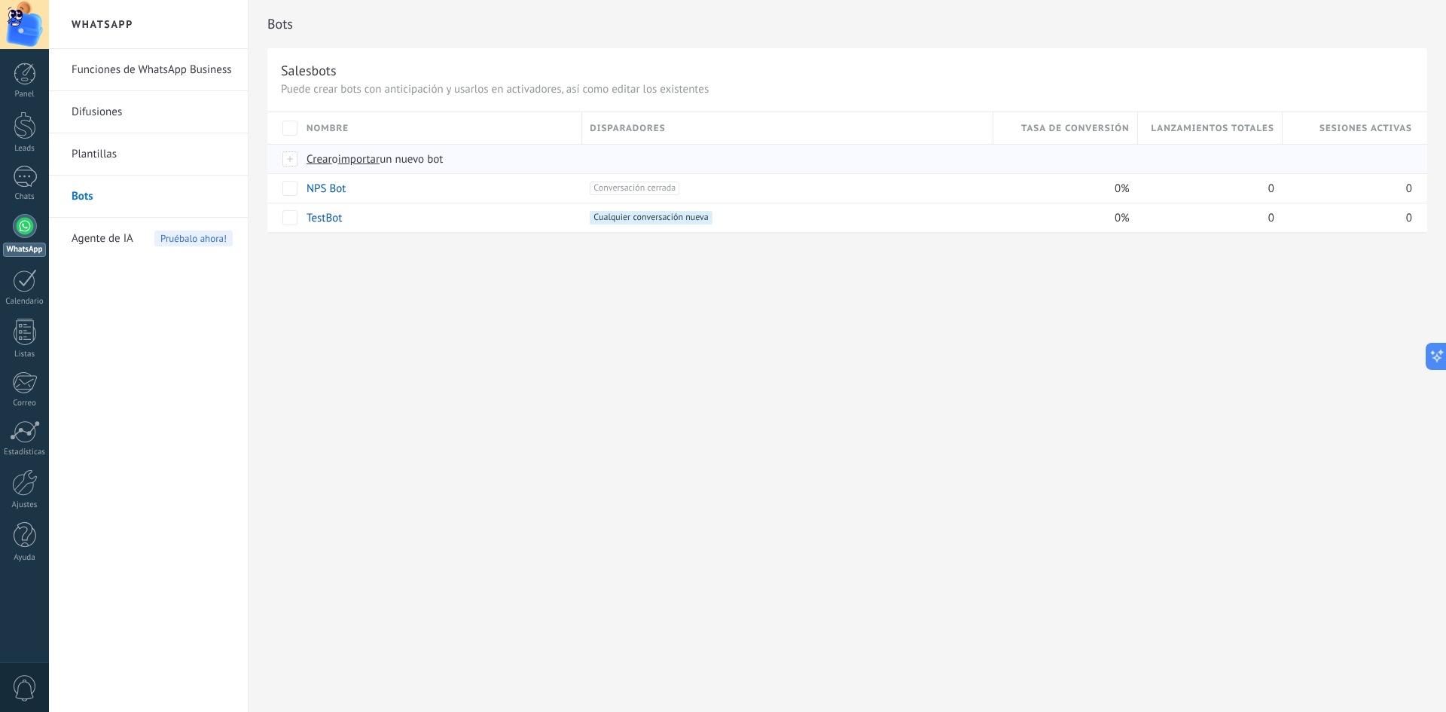
click at [318, 161] on span "Crear" at bounding box center [320, 159] width 26 height 14
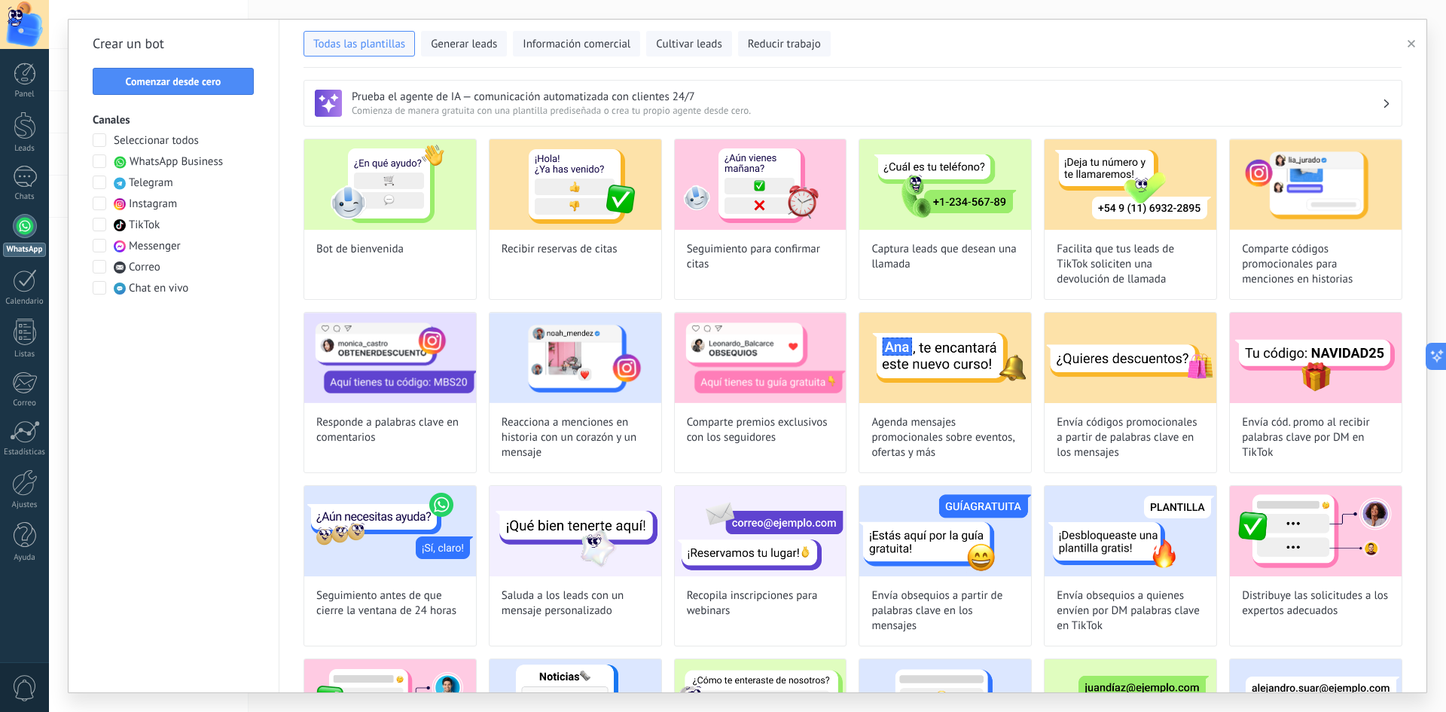
click at [1406, 38] on button "button" at bounding box center [1414, 44] width 25 height 18
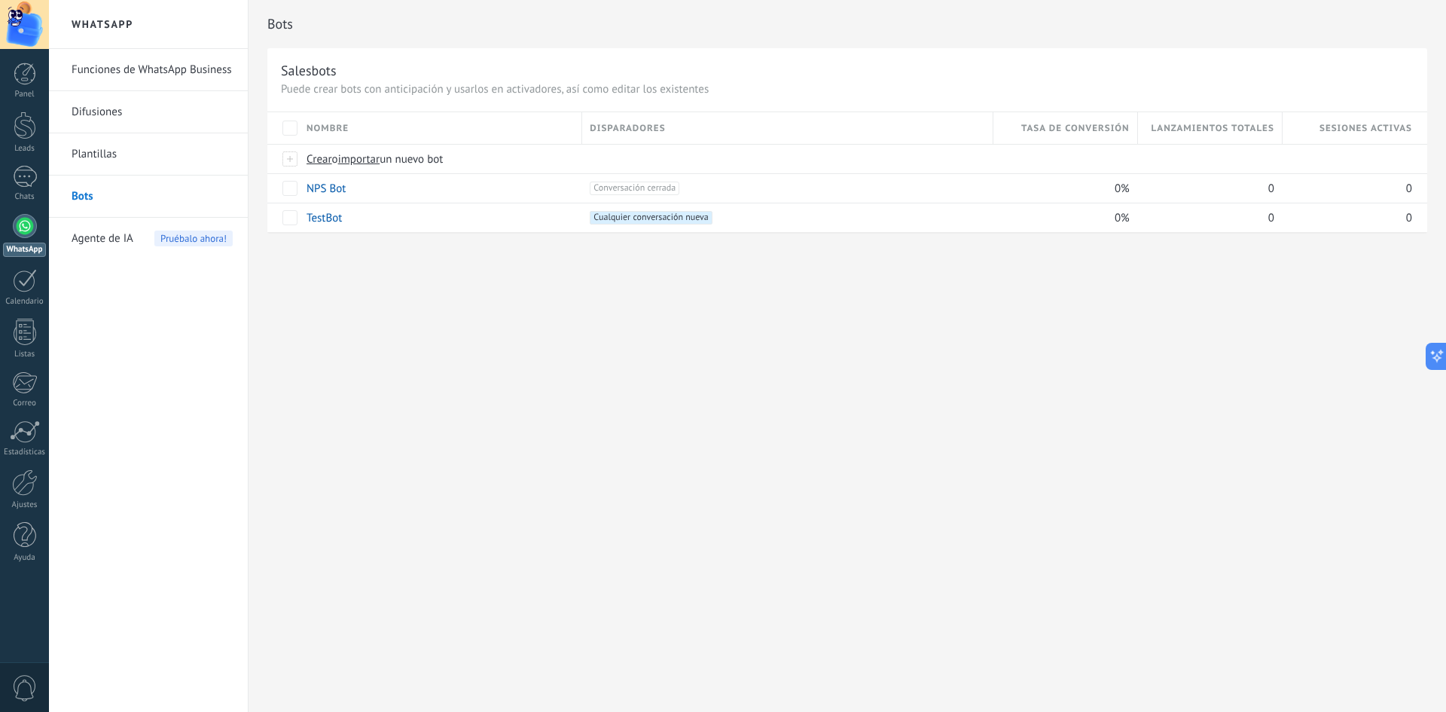
click at [107, 233] on span "Agente de IA" at bounding box center [103, 239] width 62 height 42
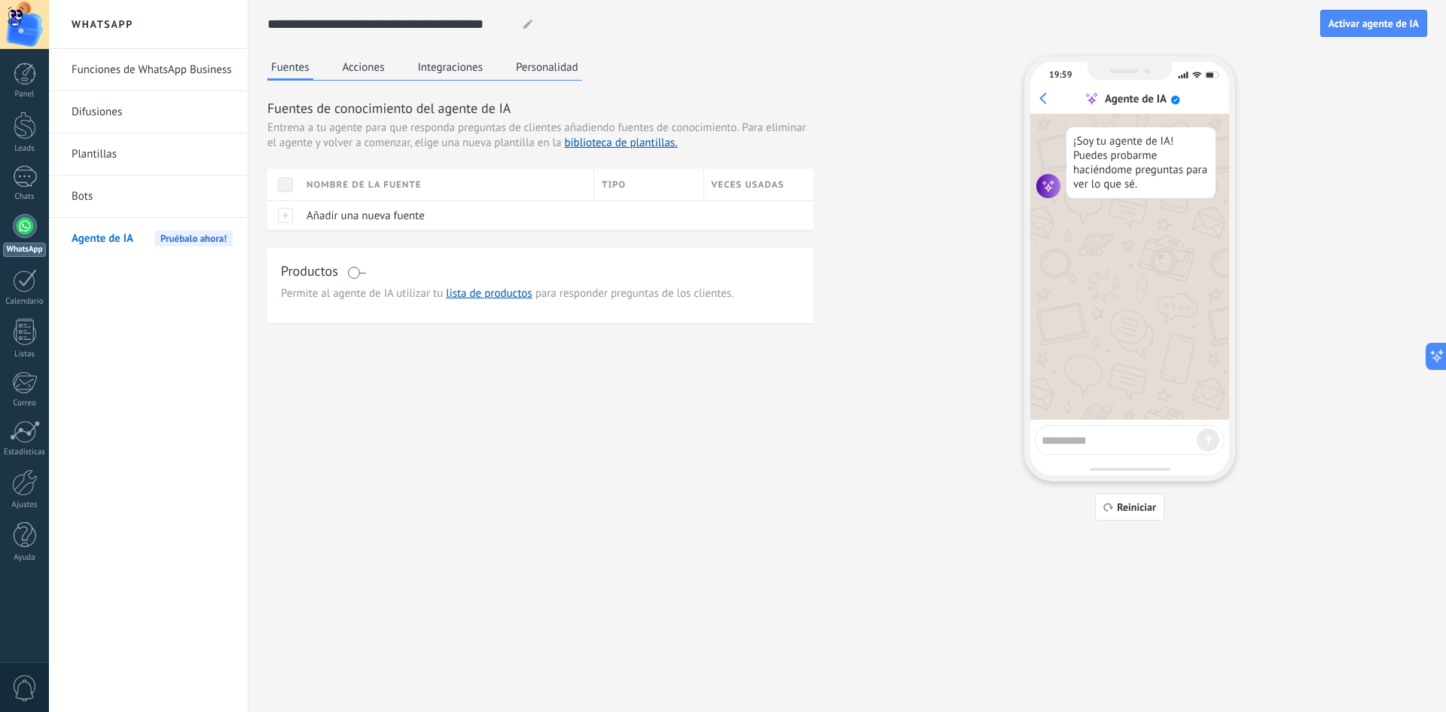
click at [1103, 445] on textarea at bounding box center [1119, 438] width 155 height 19
type textarea "**********"
click at [1201, 444] on div at bounding box center [1208, 440] width 23 height 23
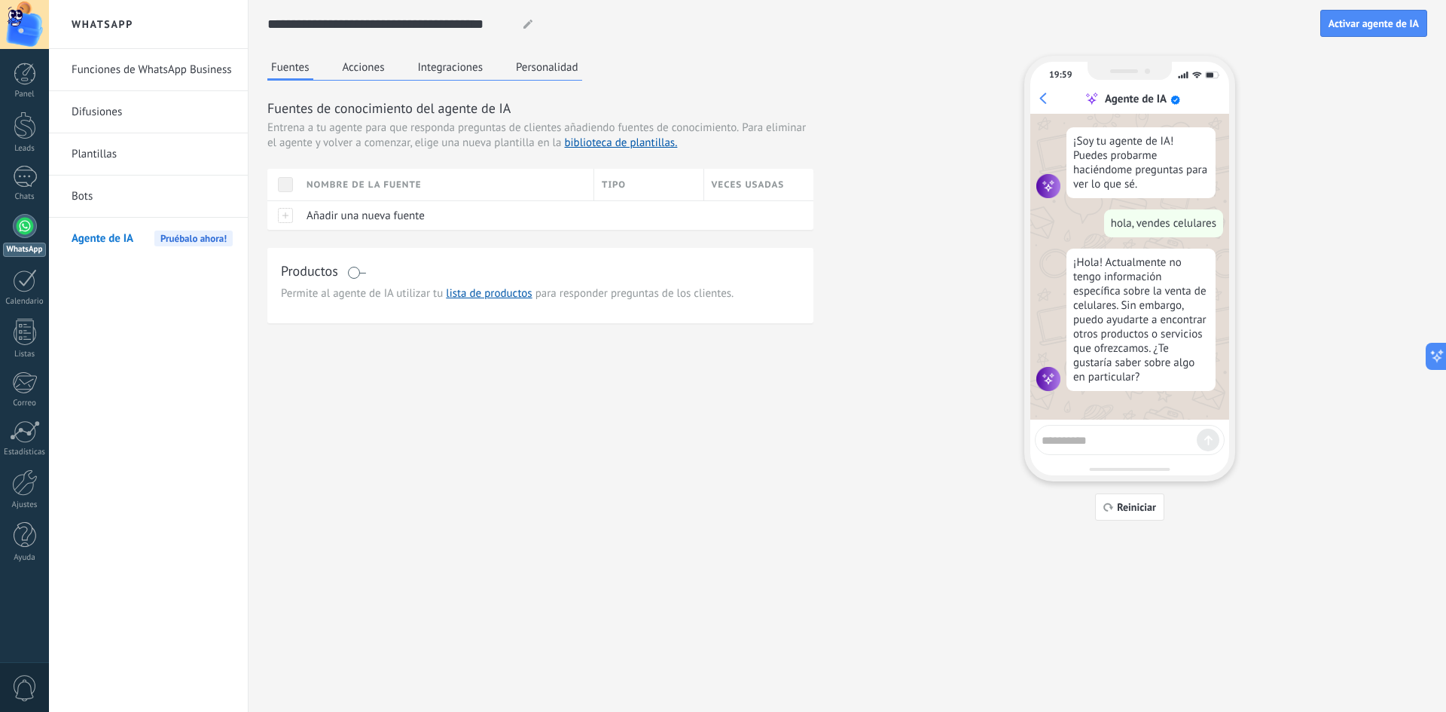
click at [1170, 444] on textarea at bounding box center [1119, 438] width 155 height 19
type textarea "*"
type textarea "**********"
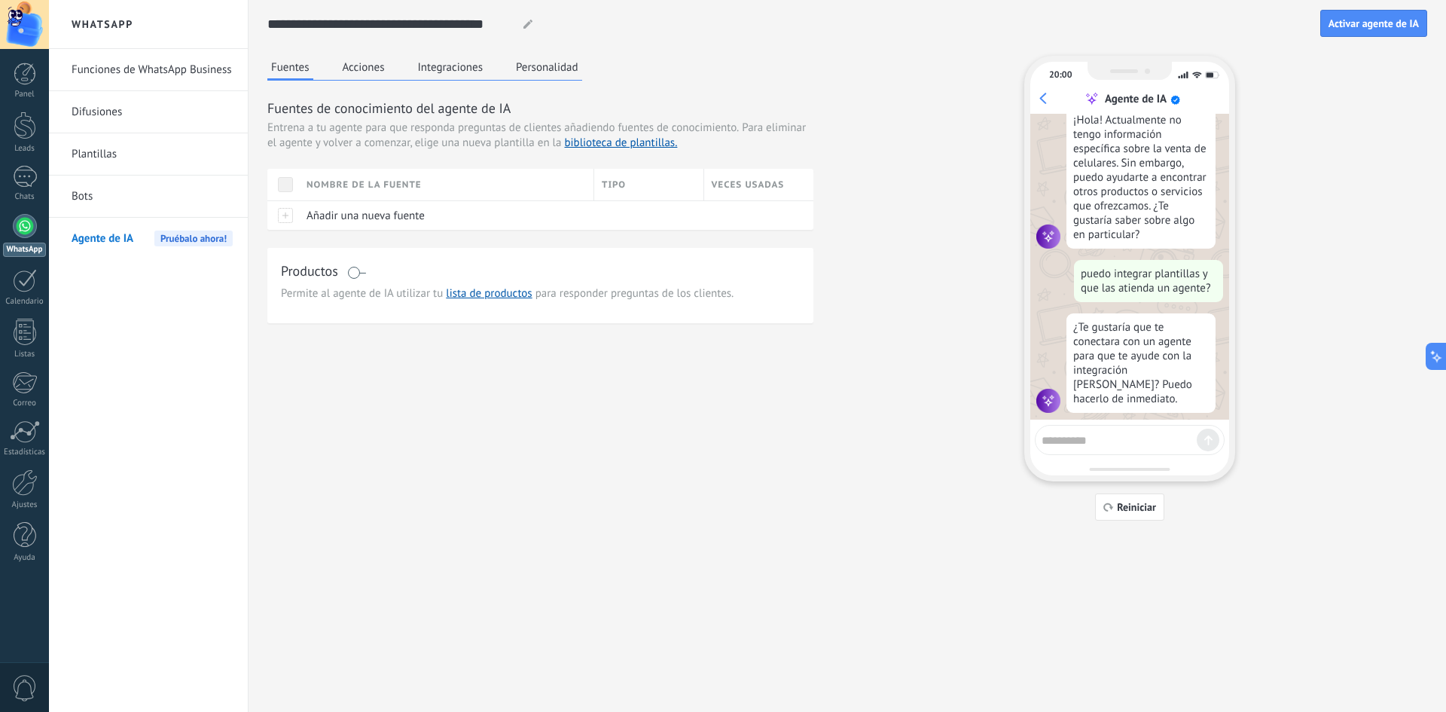
scroll to position [154, 0]
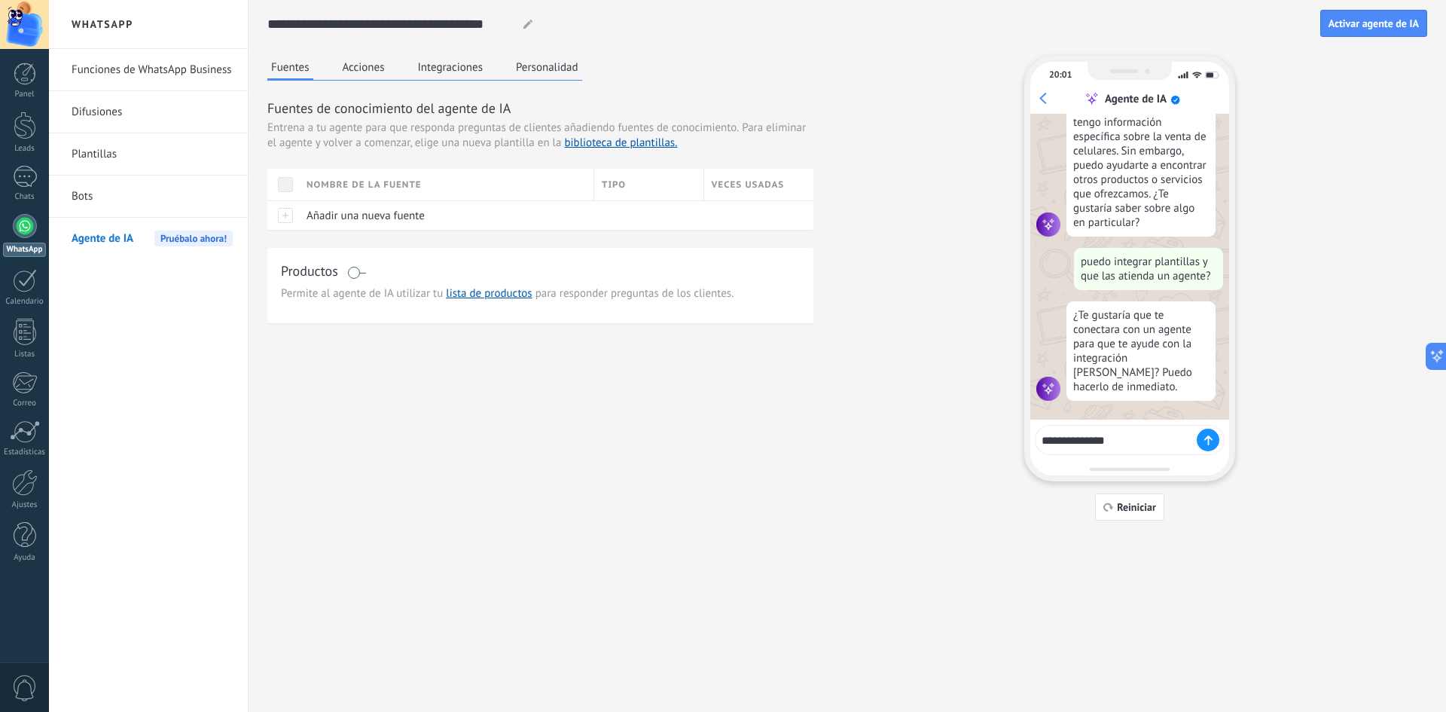
type textarea "**********"
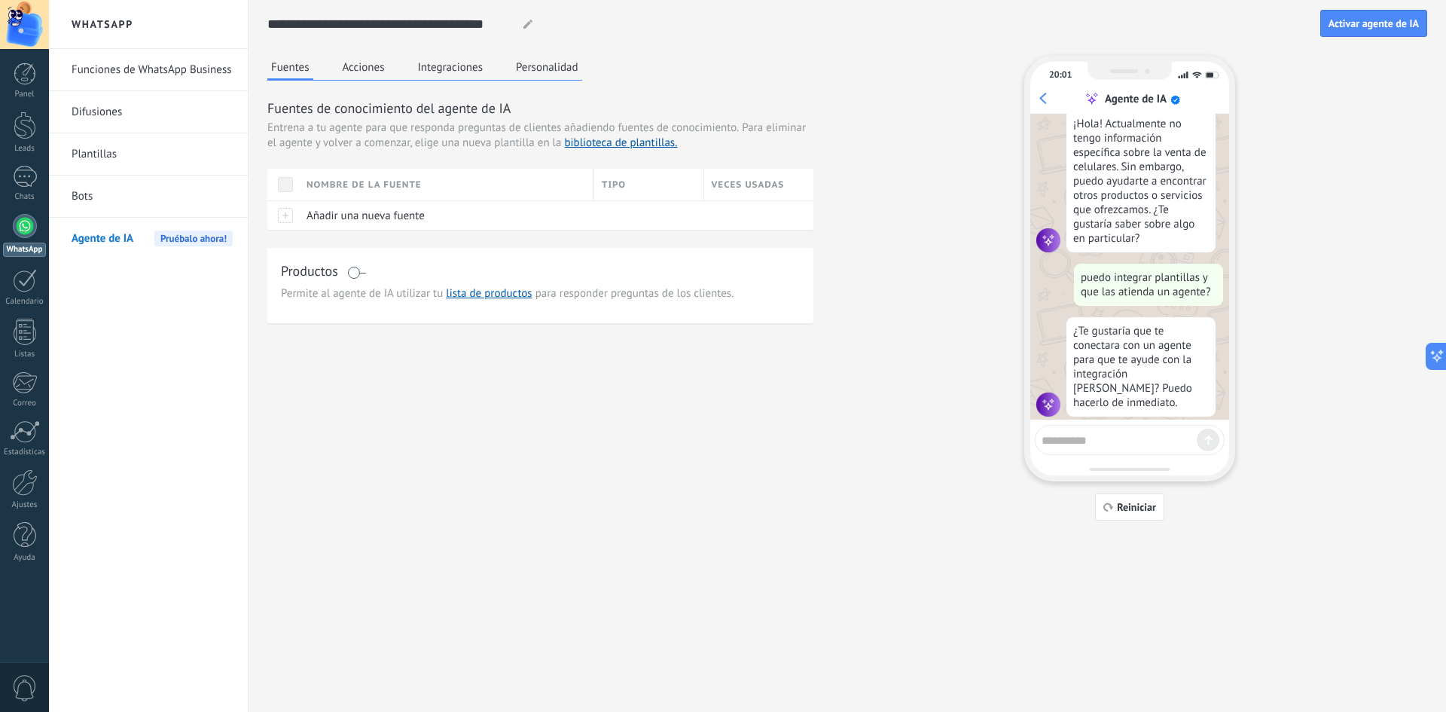
scroll to position [194, 0]
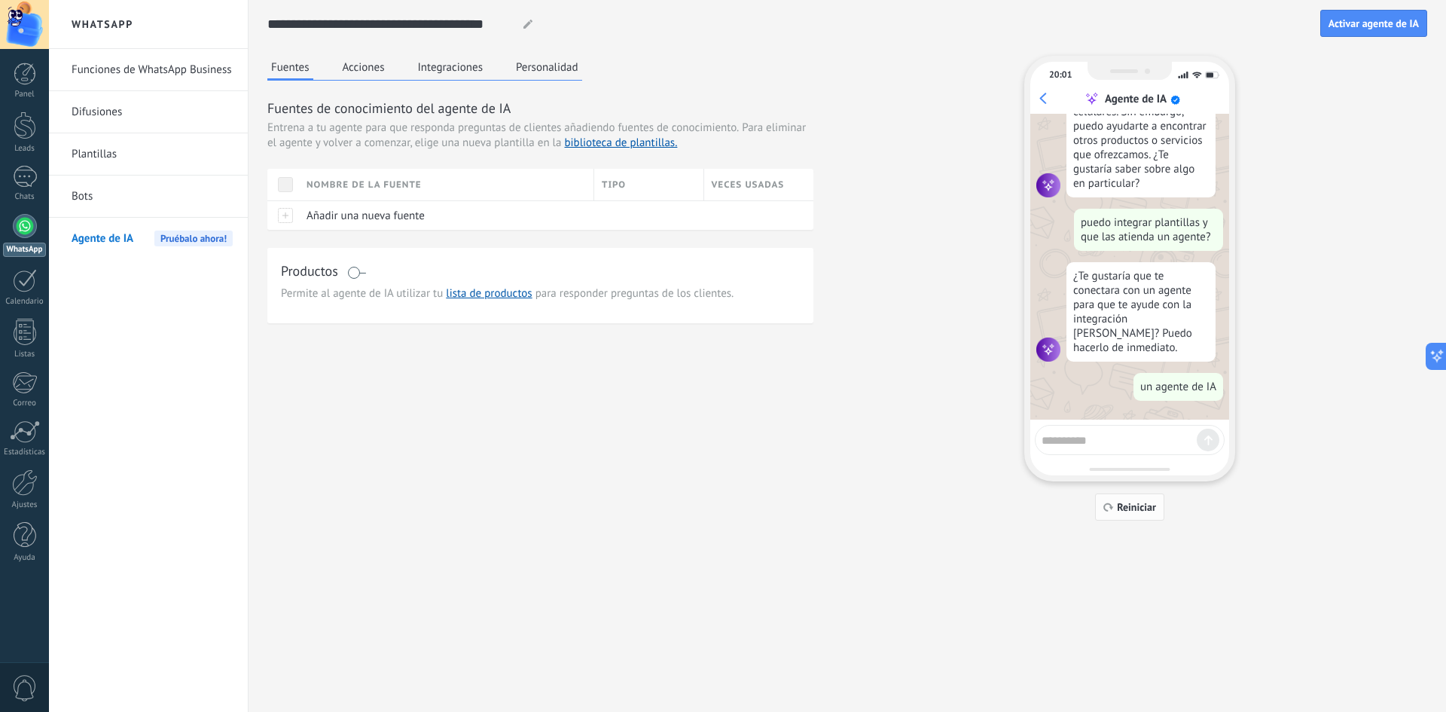
click at [1136, 510] on span "Reiniciar" at bounding box center [1136, 507] width 39 height 11
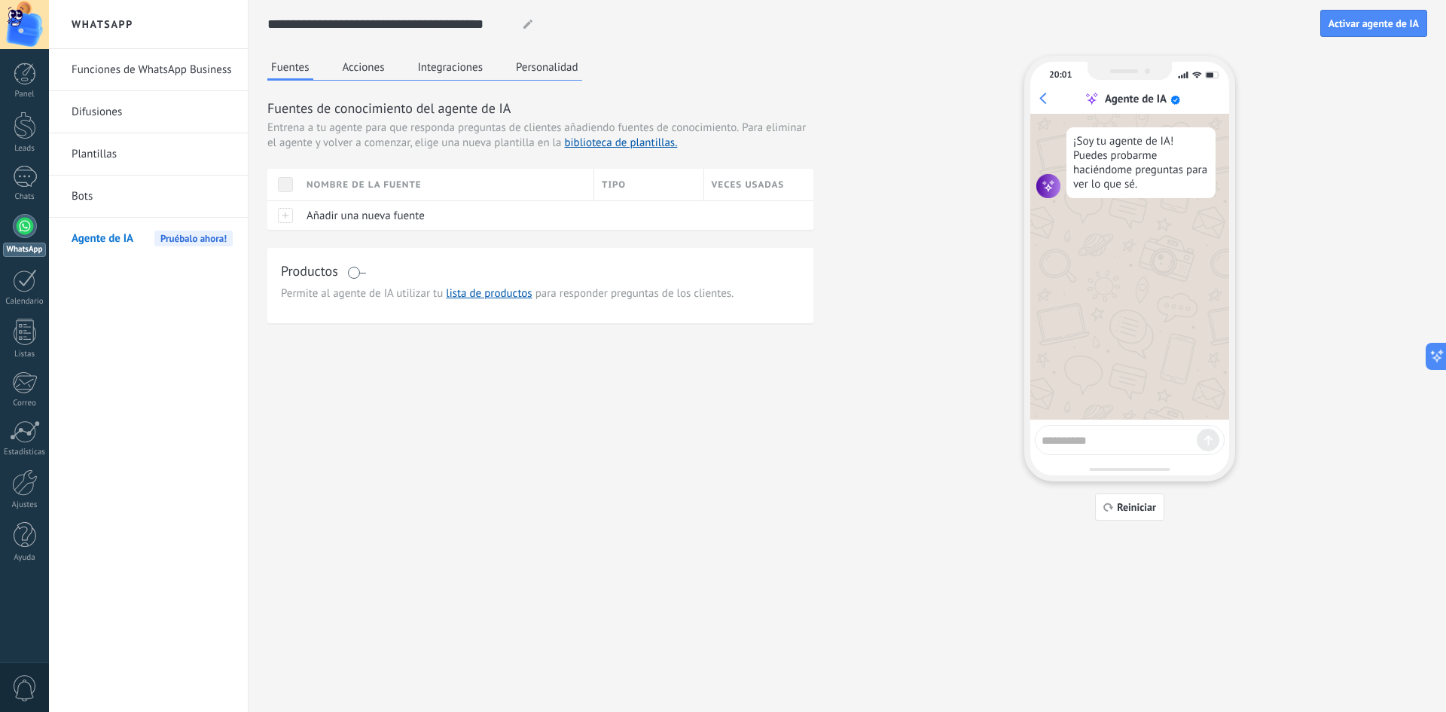
click at [1110, 432] on textarea at bounding box center [1119, 438] width 155 height 19
click at [94, 198] on link "Bots" at bounding box center [152, 196] width 161 height 42
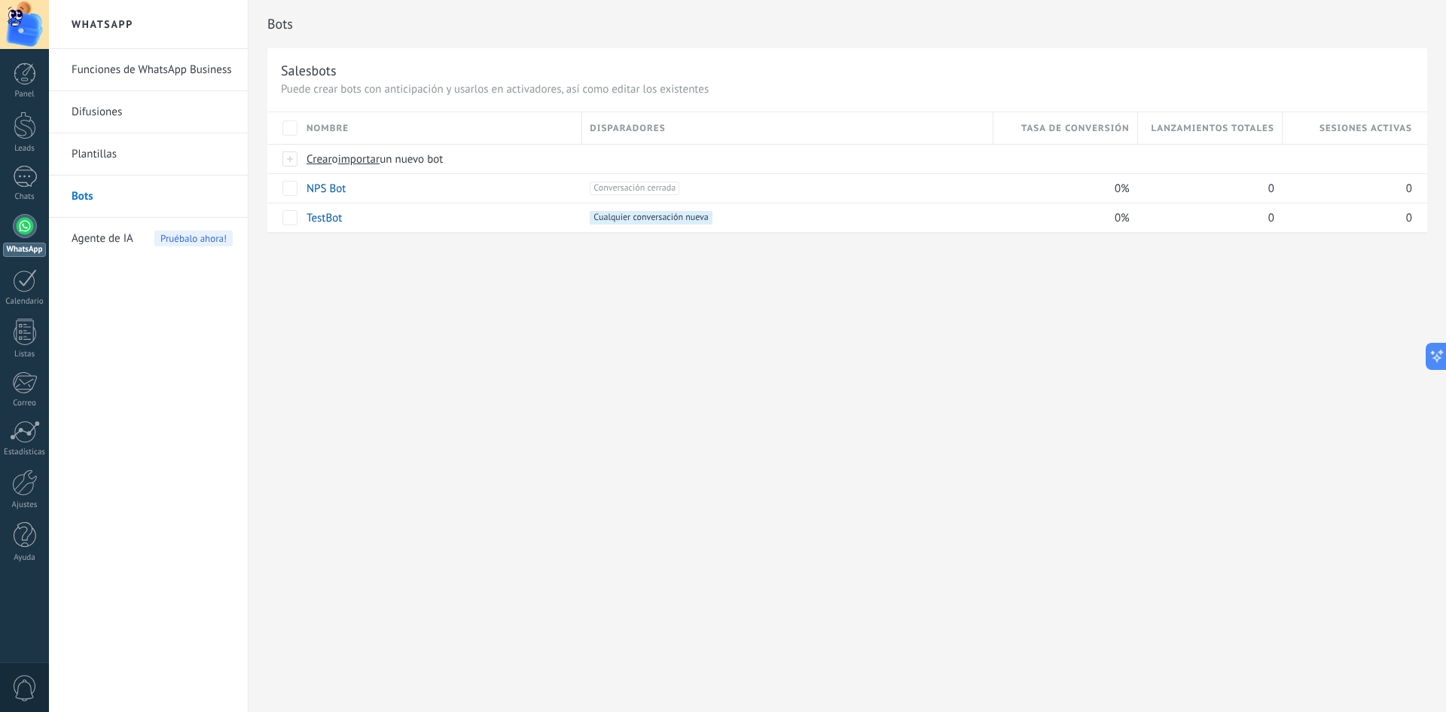
click at [87, 151] on link "Plantillas" at bounding box center [152, 154] width 161 height 42
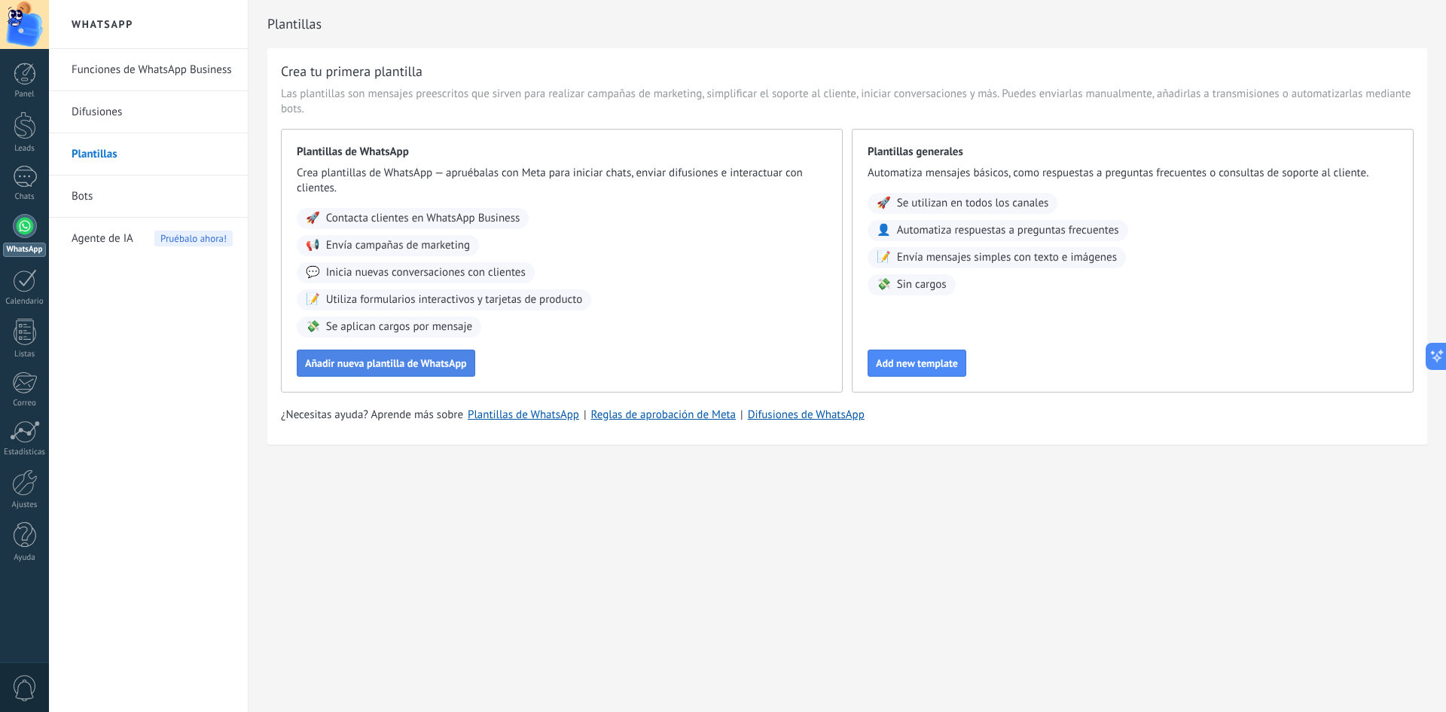
click at [377, 365] on span "Añadir nueva plantilla de WhatsApp" at bounding box center [386, 363] width 162 height 11
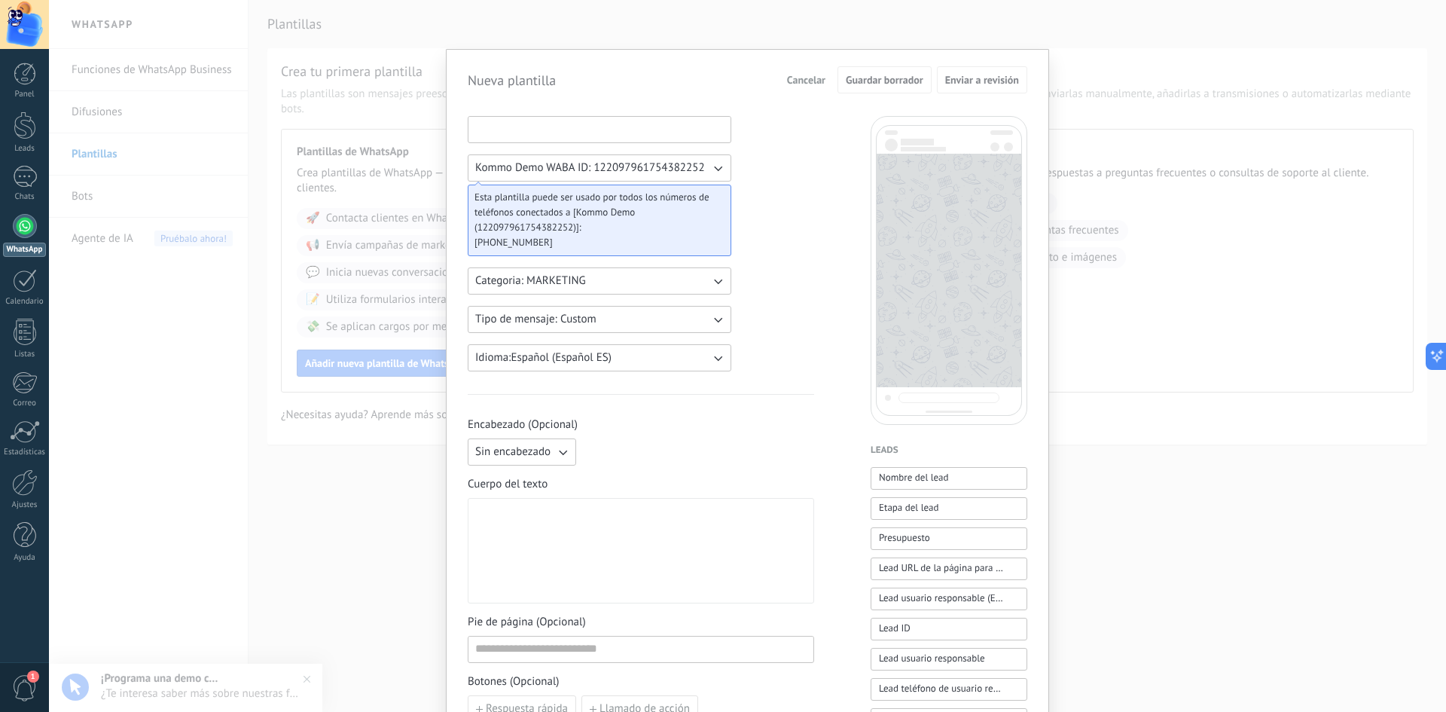
click at [680, 127] on input at bounding box center [599, 129] width 262 height 24
click at [272, 468] on div "Nueva plantilla Cancelar Guardar borrador Enviar a revisión Kommo Demo WABA ID:…" at bounding box center [747, 356] width 1397 height 712
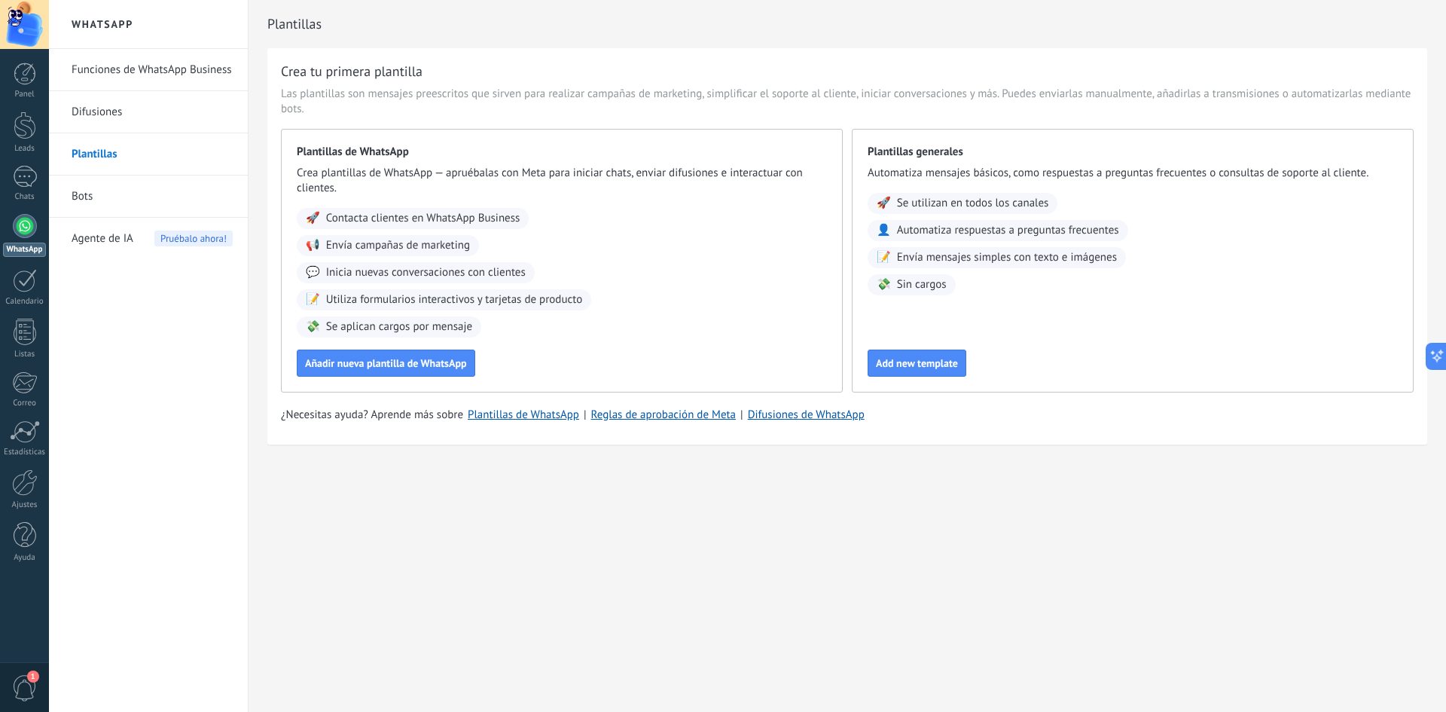
click at [117, 110] on link "Difusiones" at bounding box center [152, 112] width 161 height 42
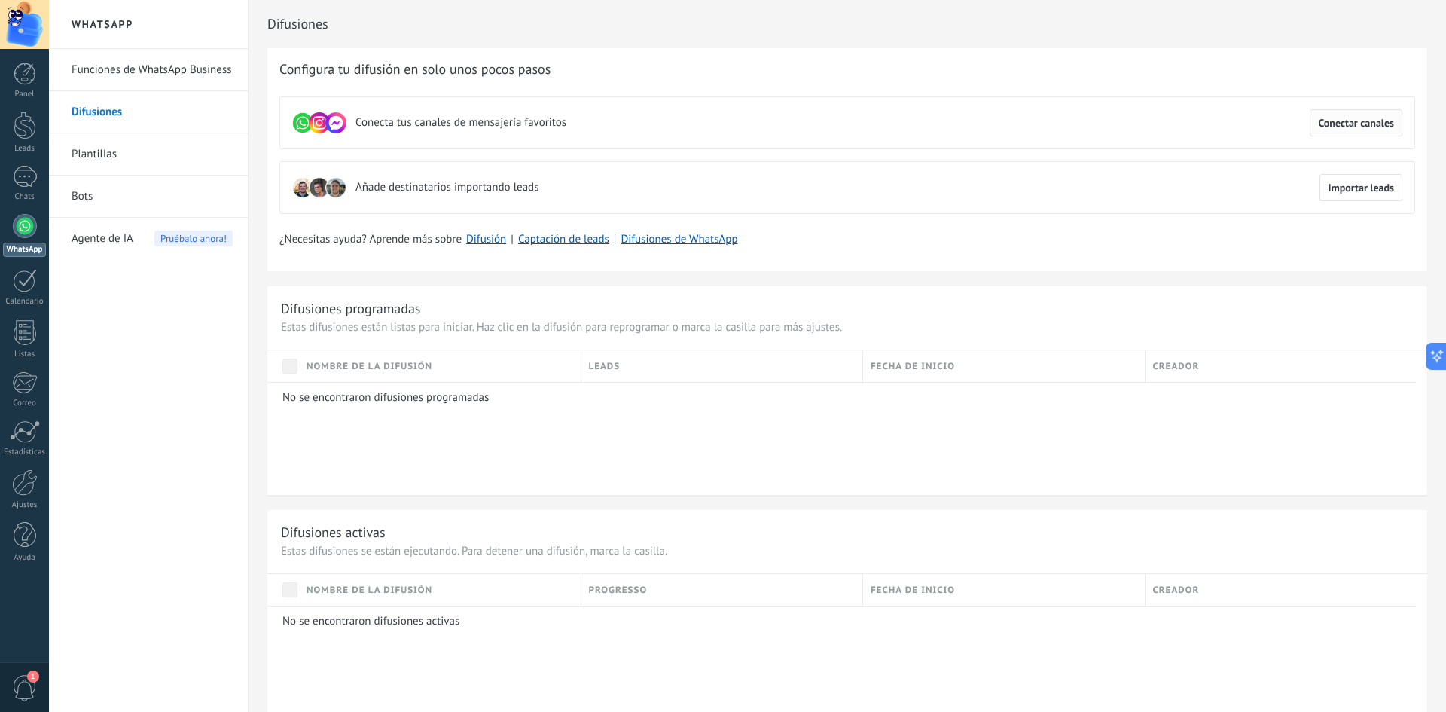
click at [1354, 128] on span "Conectar canales" at bounding box center [1356, 123] width 76 height 11
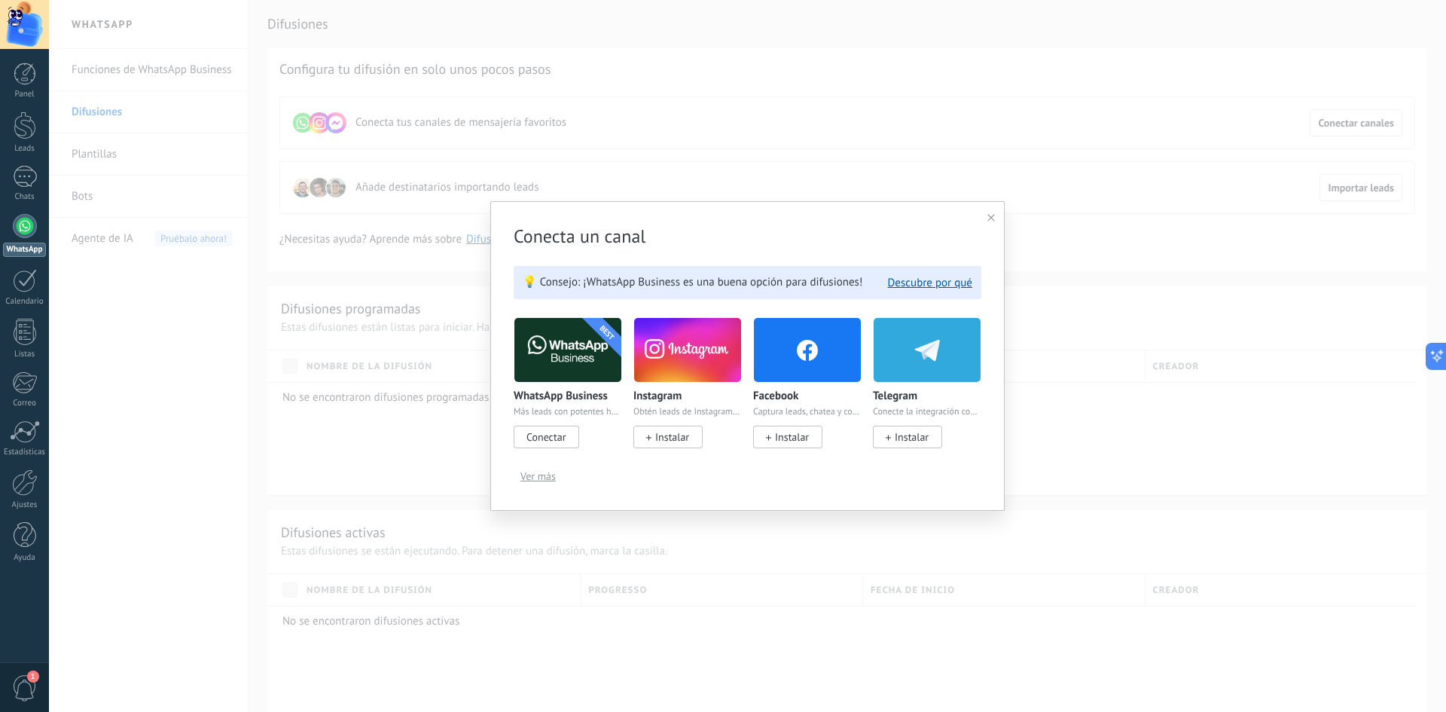
click at [559, 362] on img at bounding box center [567, 349] width 107 height 73
click at [540, 441] on span "Conectar" at bounding box center [545, 437] width 39 height 14
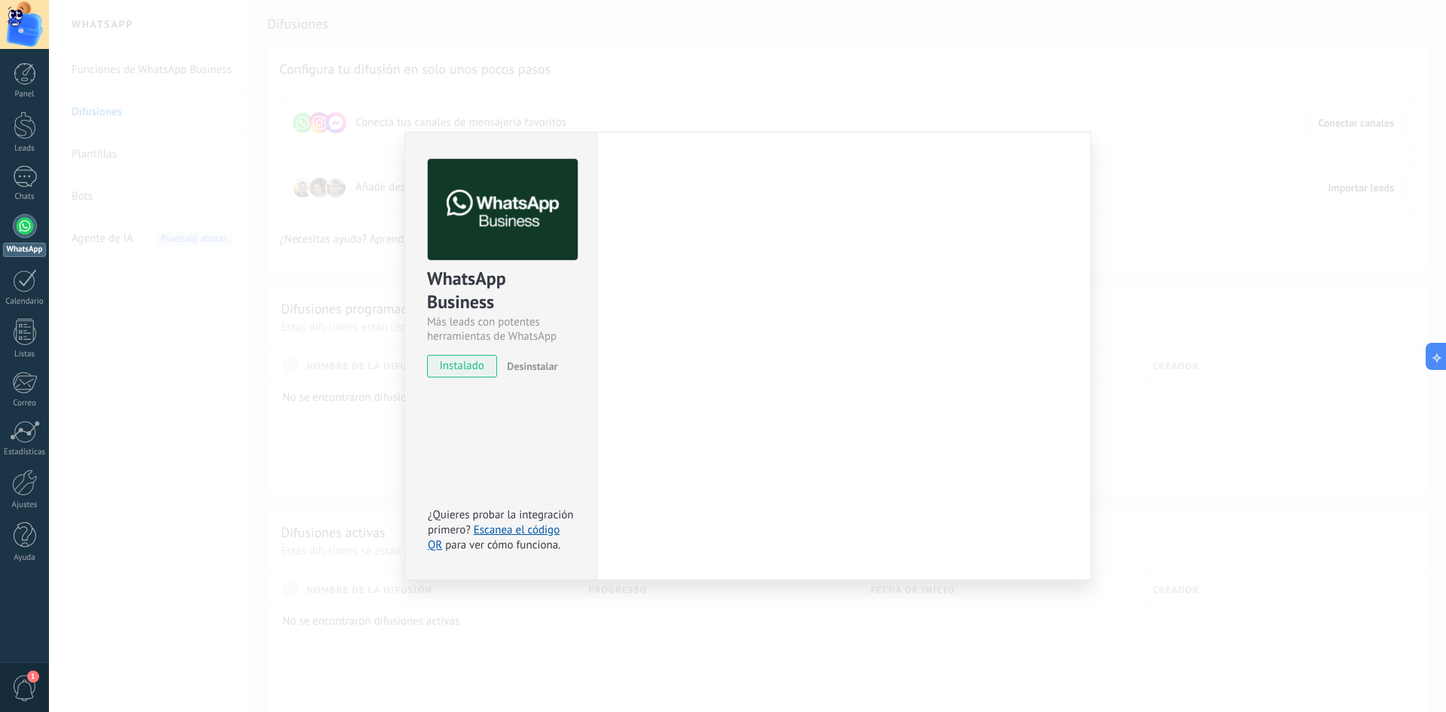
click at [533, 204] on img at bounding box center [503, 210] width 150 height 102
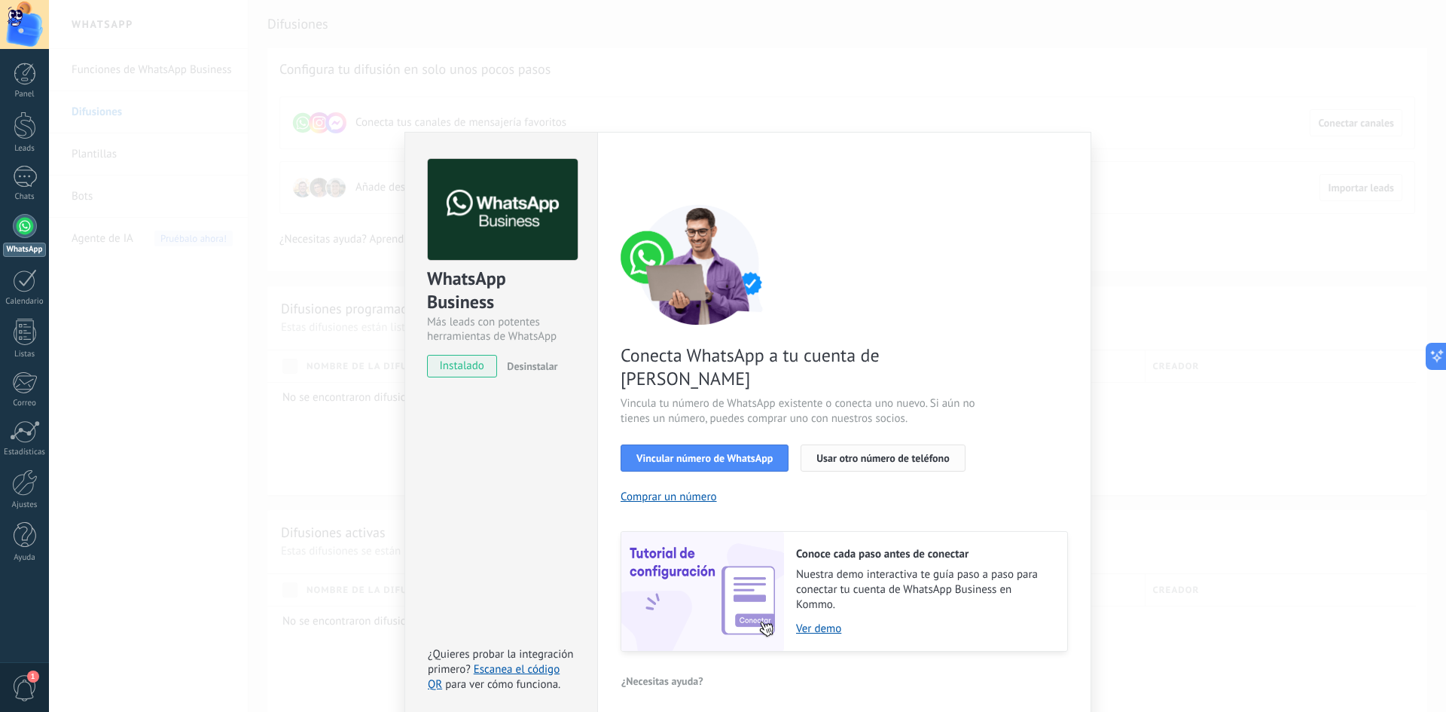
click at [853, 453] on span "Usar otro número de teléfono" at bounding box center [882, 458] width 133 height 11
click at [697, 490] on button "Comprar un número" at bounding box center [669, 497] width 96 height 14
click at [336, 456] on div "WhatsApp Business Más leads con potentes herramientas de WhatsApp instalado Des…" at bounding box center [747, 356] width 1397 height 712
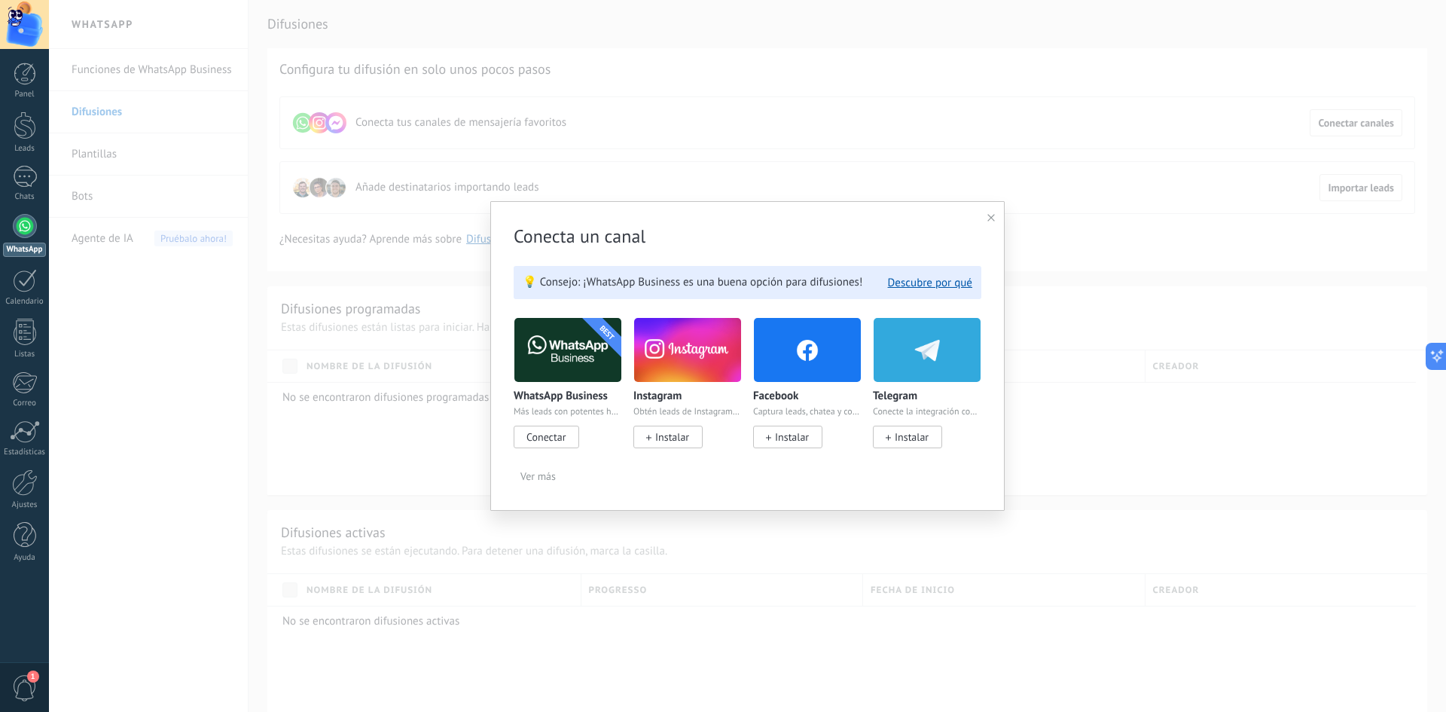
click at [994, 222] on div at bounding box center [991, 218] width 8 height 14
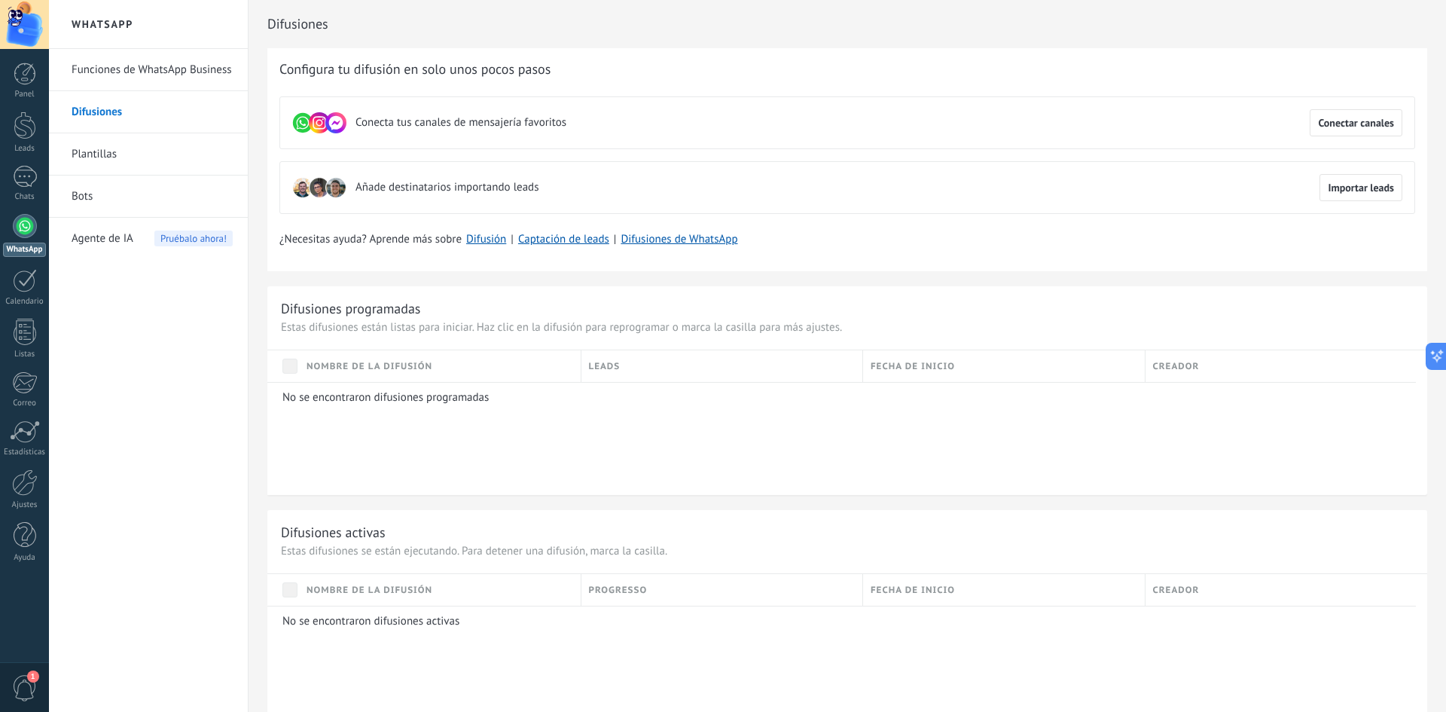
click at [391, 368] on span "Nombre de la difusión" at bounding box center [370, 366] width 126 height 14
click at [675, 242] on link "Difusiones de WhatsApp" at bounding box center [679, 239] width 117 height 14
click at [484, 238] on link "Difusión" at bounding box center [486, 239] width 40 height 14
click at [343, 401] on p "No se encontraron difusiones programadas" at bounding box center [843, 397] width 1123 height 14
click at [108, 157] on link "Plantillas" at bounding box center [152, 154] width 161 height 42
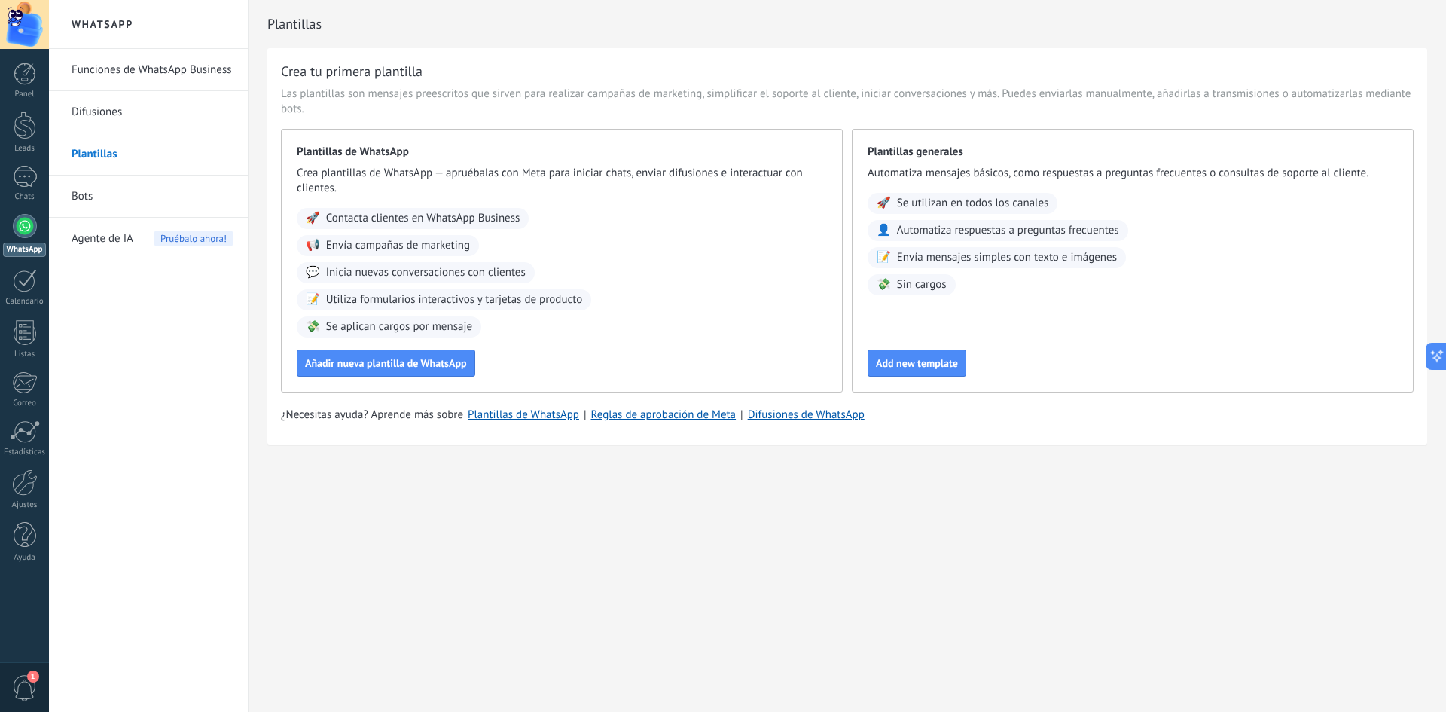
click at [358, 220] on span "Contacta clientes en WhatsApp Business" at bounding box center [423, 218] width 194 height 15
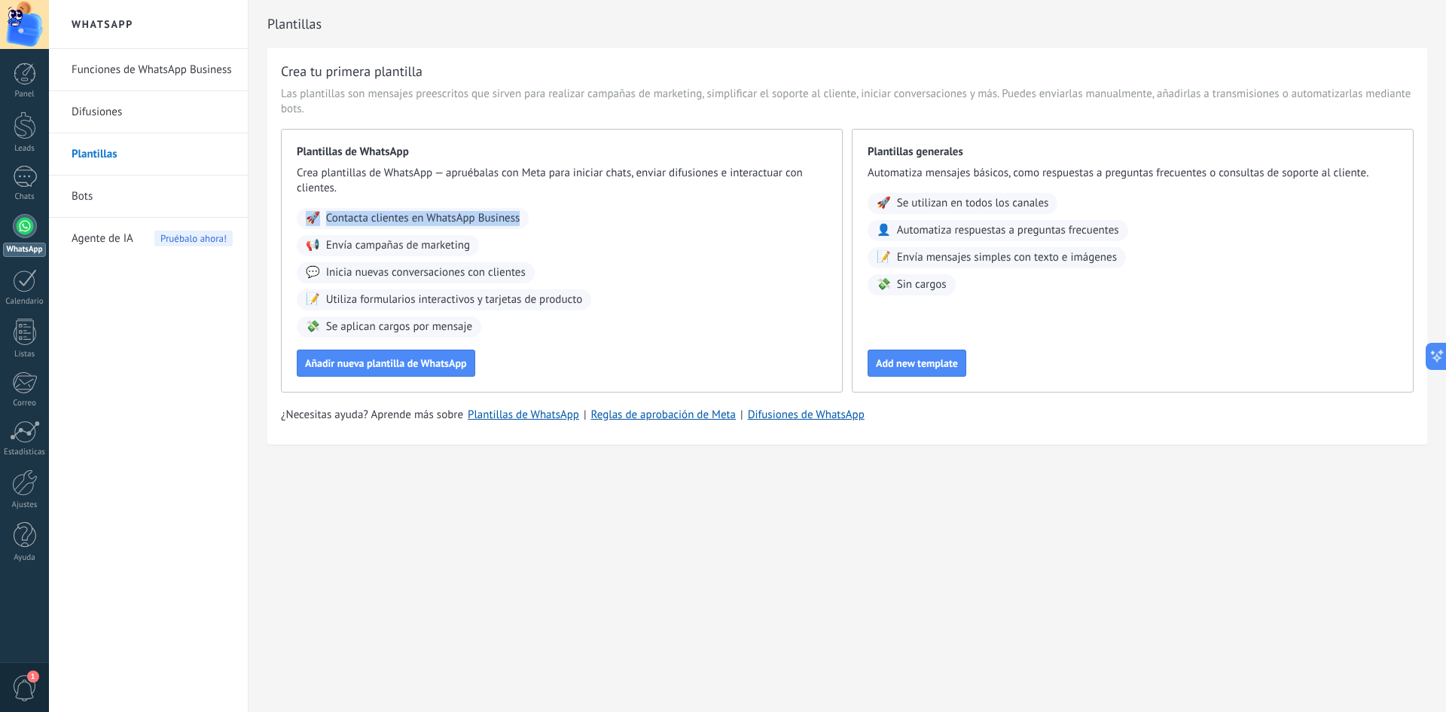
click at [139, 66] on link "Funciones de WhatsApp Business" at bounding box center [152, 70] width 161 height 42
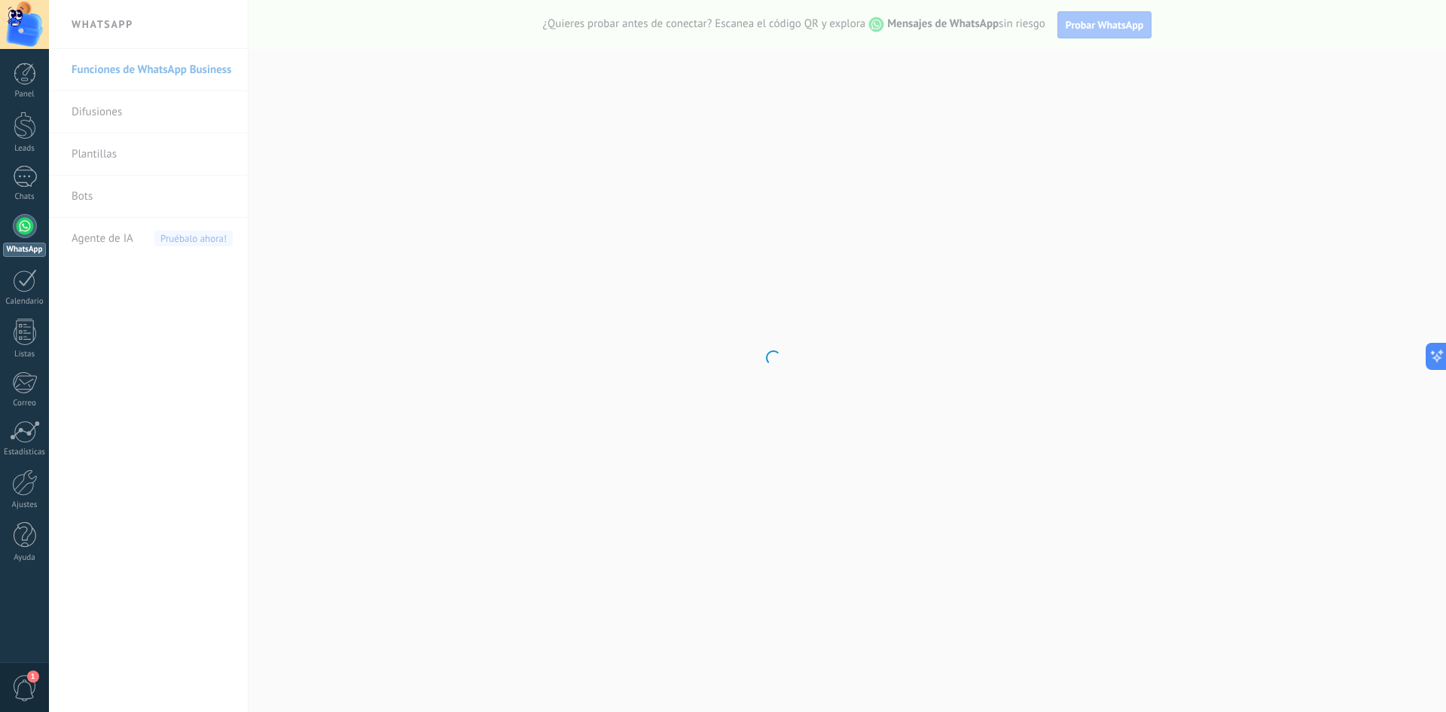
click at [235, 173] on body ".abccls-1,.abccls-2{fill-rule:evenodd}.abccls-2{fill:#fff} .abfcls-1{fill:none}…" at bounding box center [723, 356] width 1446 height 712
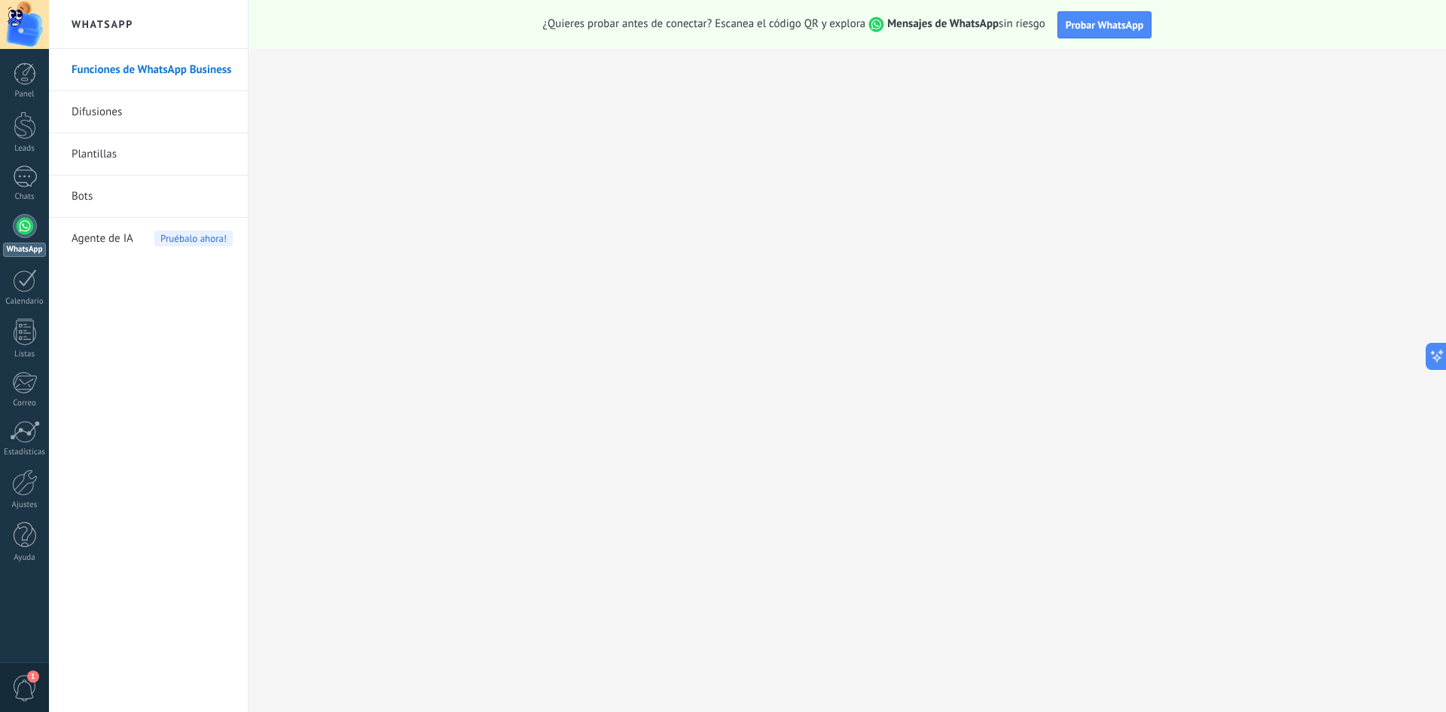
click at [118, 114] on link "Difusiones" at bounding box center [152, 112] width 161 height 42
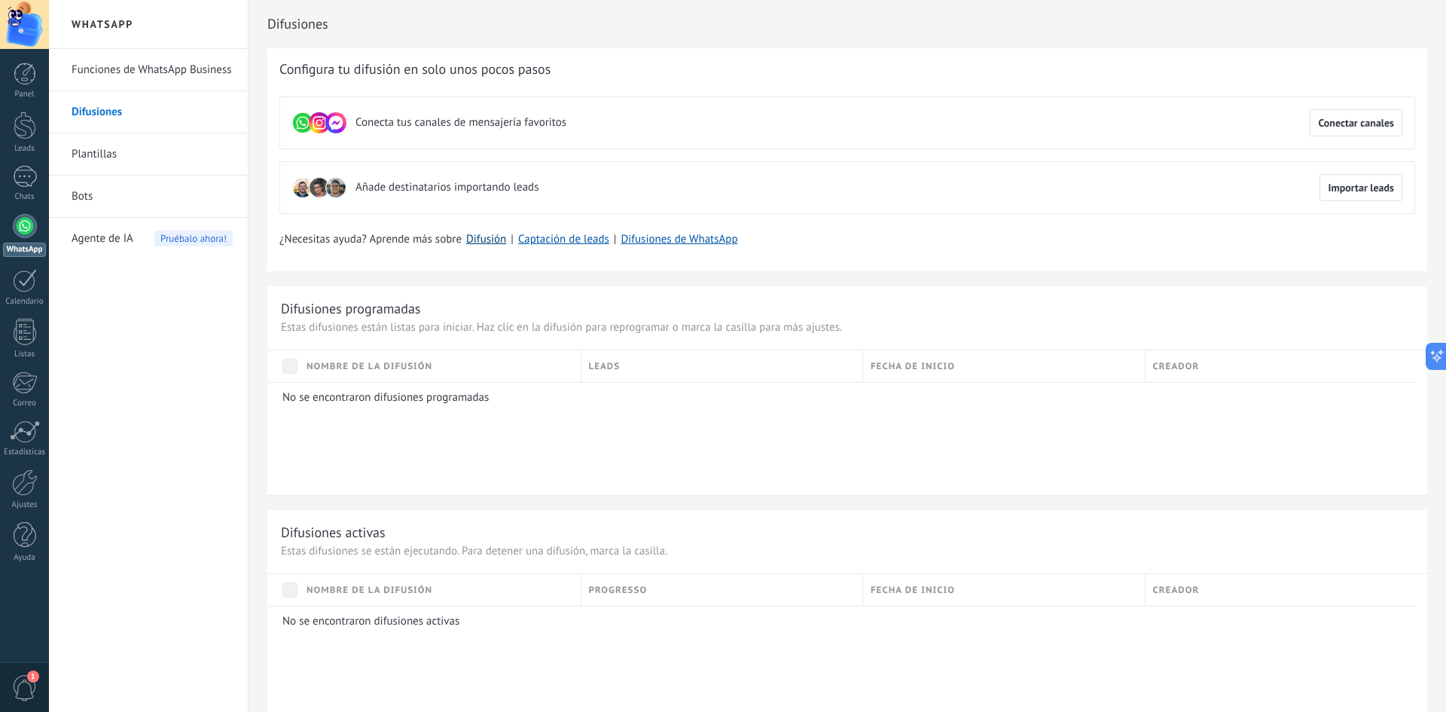
click at [479, 232] on link "Difusión" at bounding box center [486, 239] width 40 height 14
click at [99, 151] on link "Plantillas" at bounding box center [152, 154] width 161 height 42
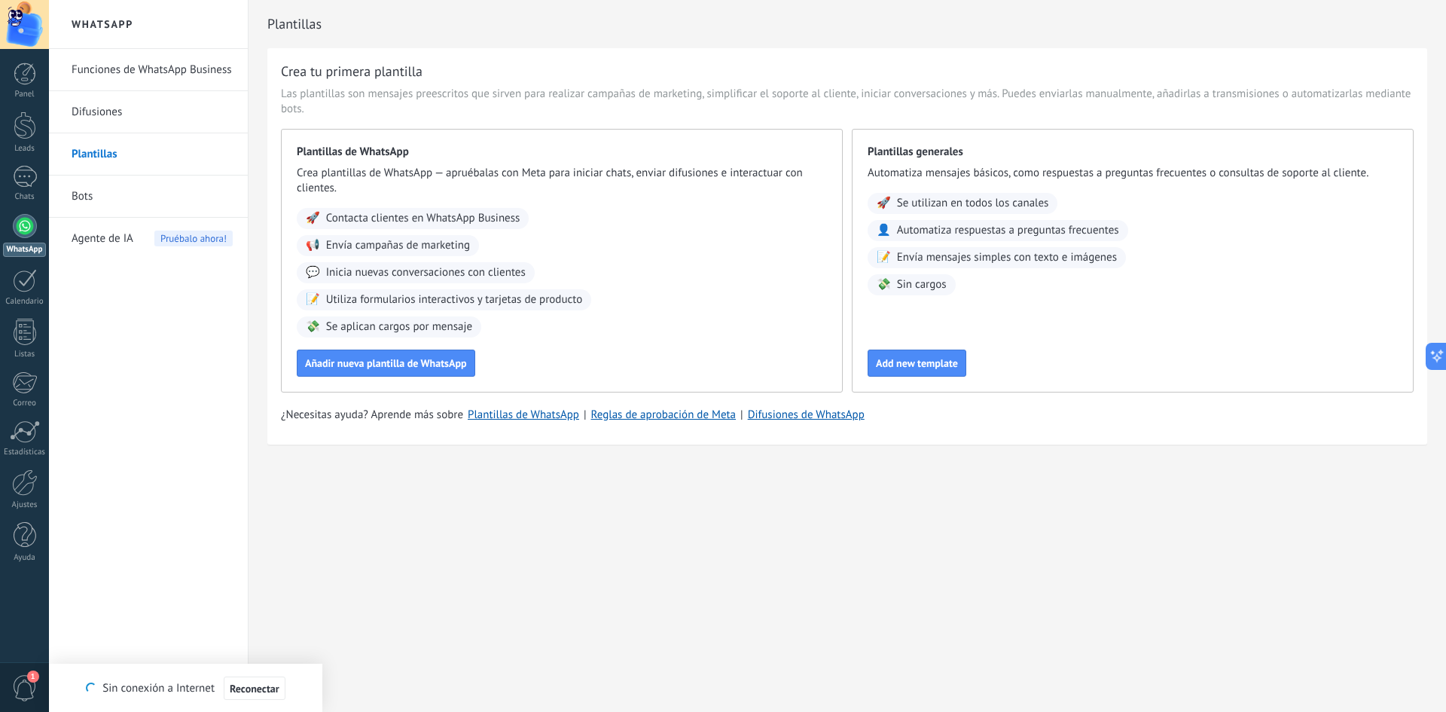
click at [115, 238] on span "Agente de IA" at bounding box center [103, 239] width 62 height 42
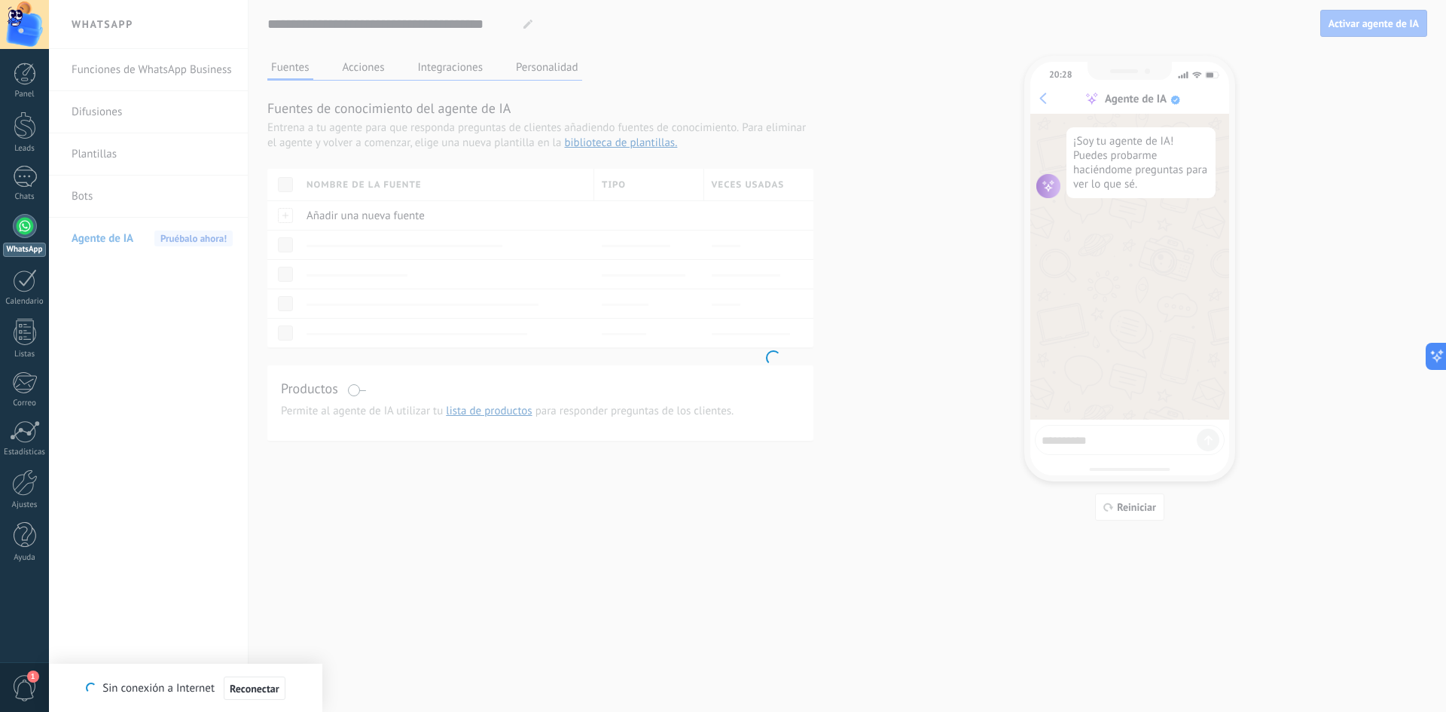
click at [826, 315] on body ".abccls-1,.abccls-2{fill-rule:evenodd}.abccls-2{fill:#fff} .abfcls-1{fill:none}…" at bounding box center [723, 356] width 1446 height 712
click at [123, 143] on body ".abccls-1,.abccls-2{fill-rule:evenodd}.abccls-2{fill:#fff} .abfcls-1{fill:none}…" at bounding box center [723, 356] width 1446 height 712
drag, startPoint x: 109, startPoint y: 154, endPoint x: 124, endPoint y: 40, distance: 115.5
click at [105, 142] on body ".abccls-1,.abccls-2{fill-rule:evenodd}.abccls-2{fill:#fff} .abfcls-1{fill:none}…" at bounding box center [723, 356] width 1446 height 712
